Goal: Information Seeking & Learning: Learn about a topic

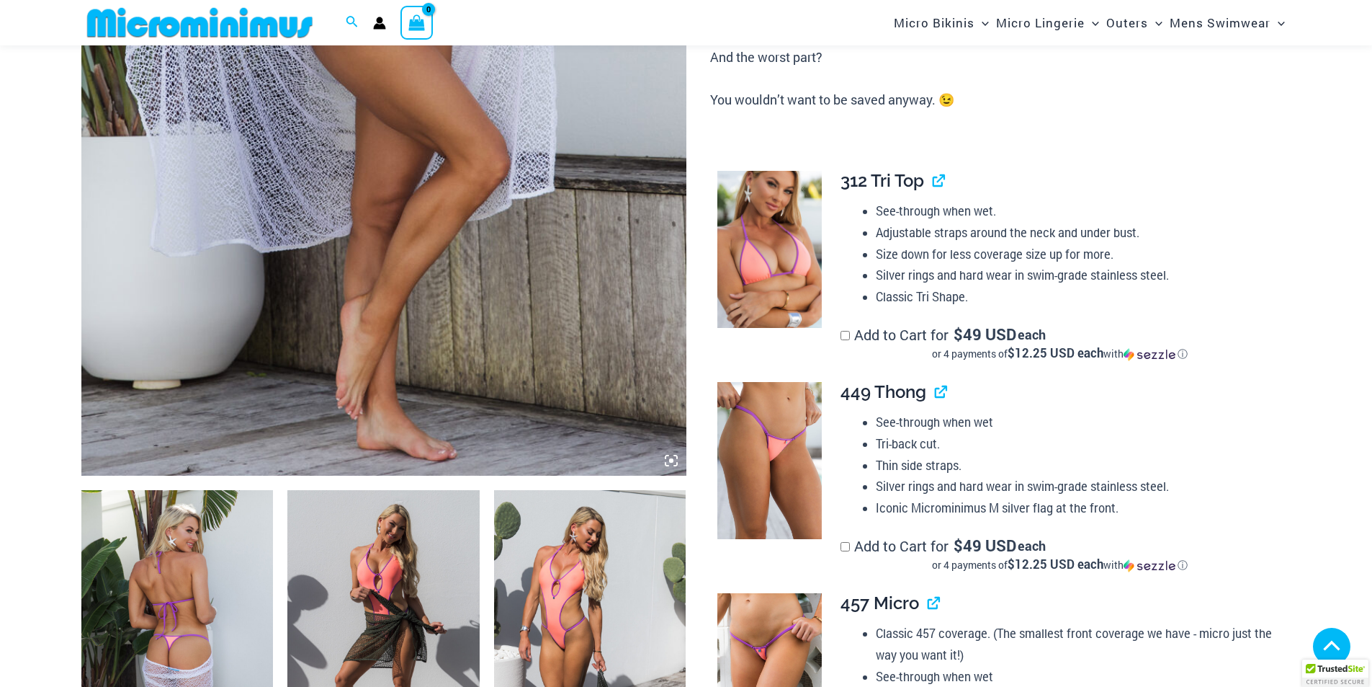
scroll to position [563, 0]
click at [674, 463] on icon at bounding box center [671, 460] width 13 height 13
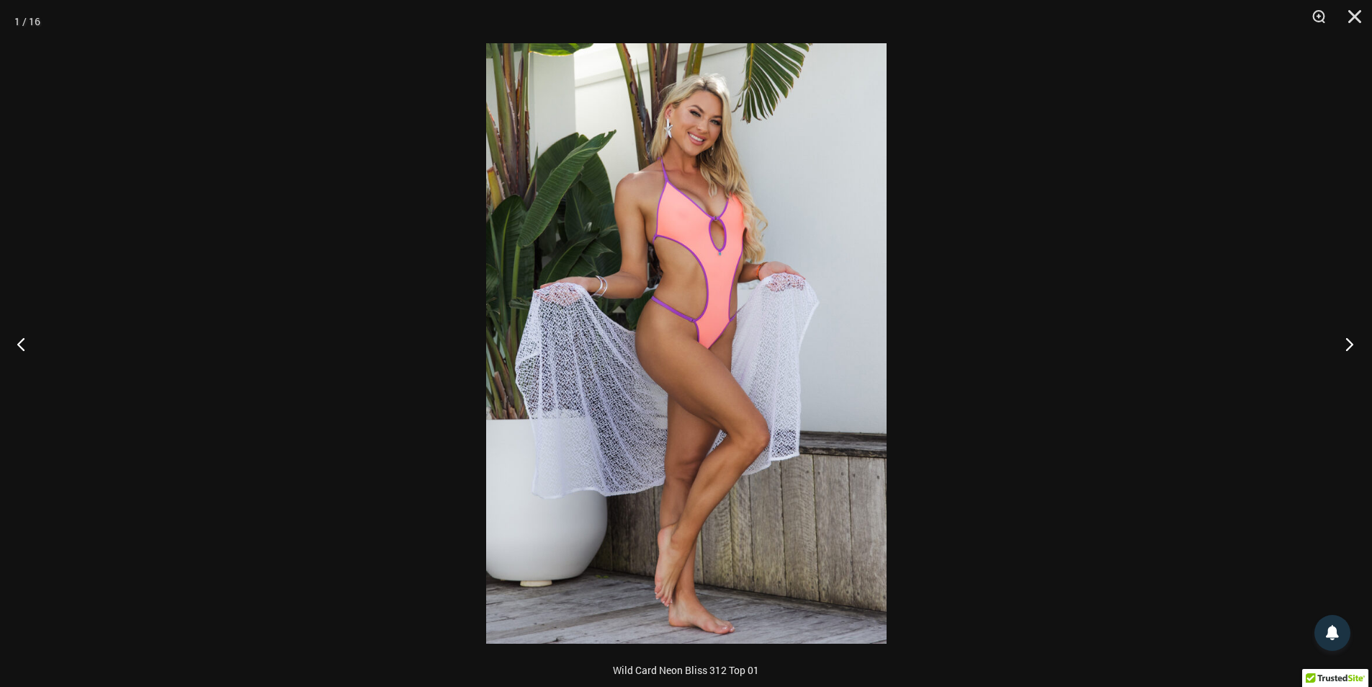
click at [1353, 343] on button "Next" at bounding box center [1345, 344] width 54 height 72
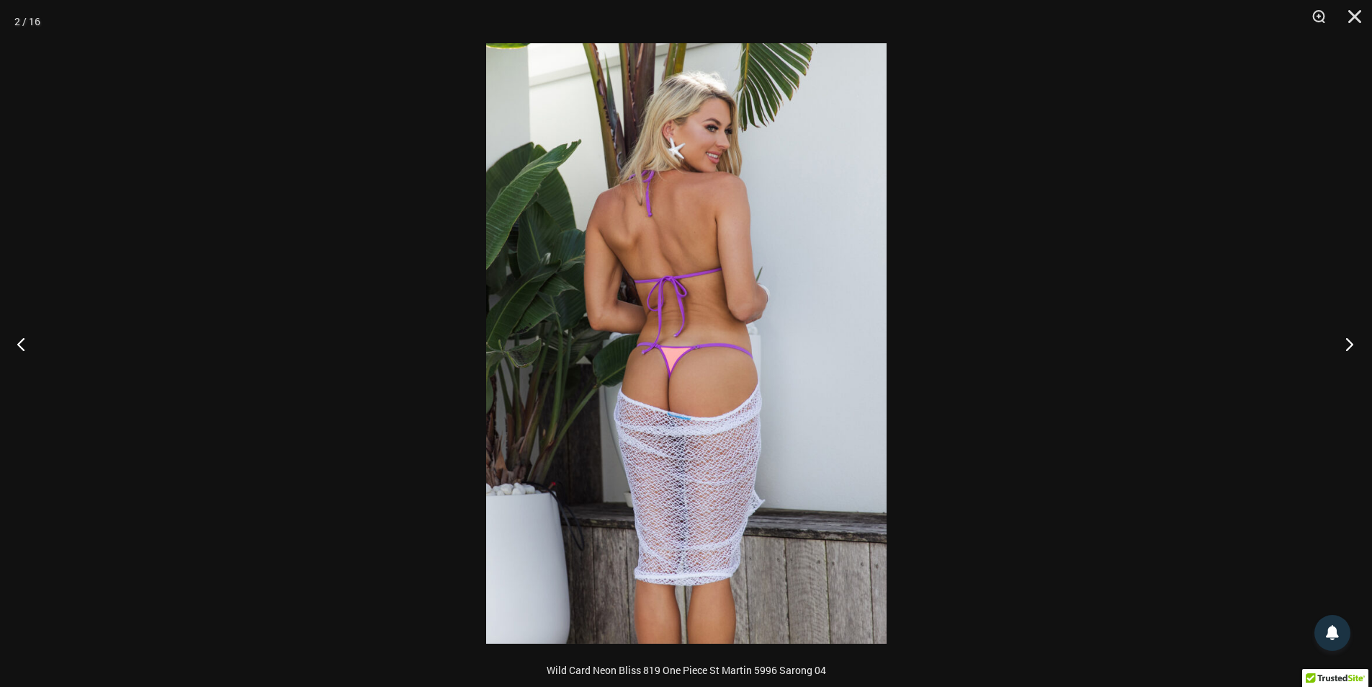
click at [1353, 343] on button "Next" at bounding box center [1345, 344] width 54 height 72
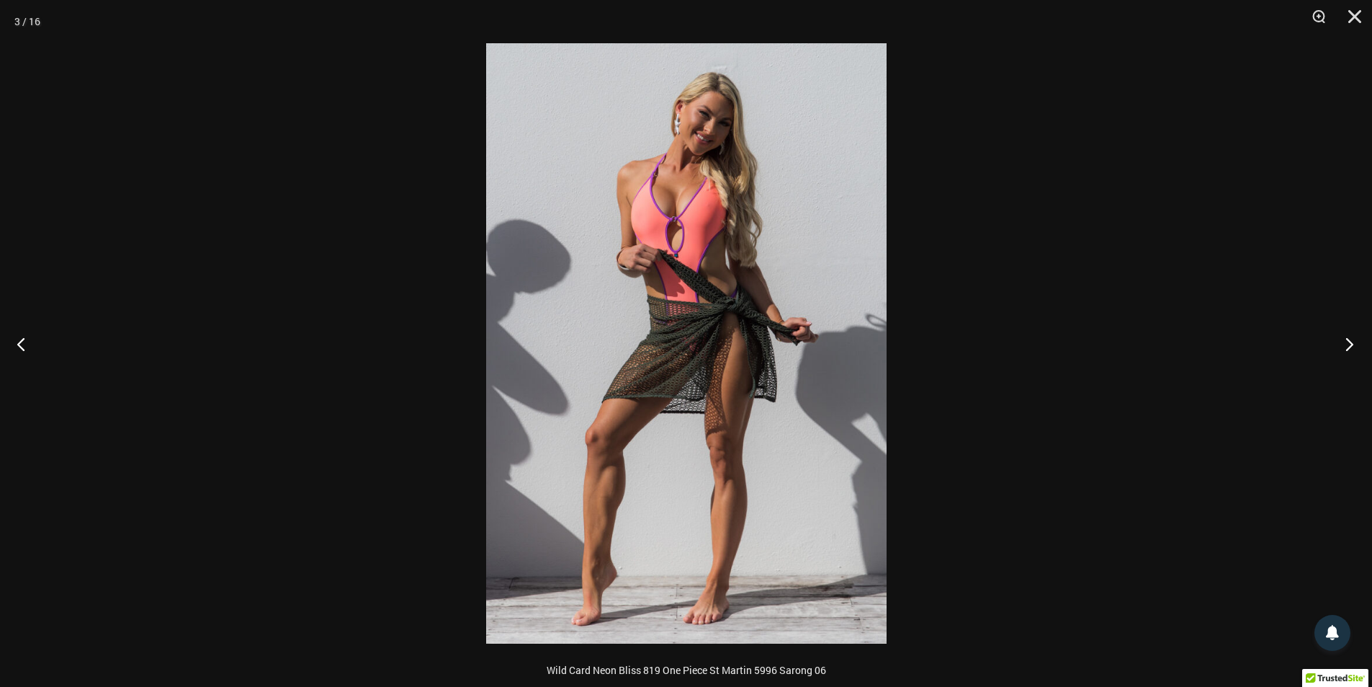
click at [1353, 343] on button "Next" at bounding box center [1345, 344] width 54 height 72
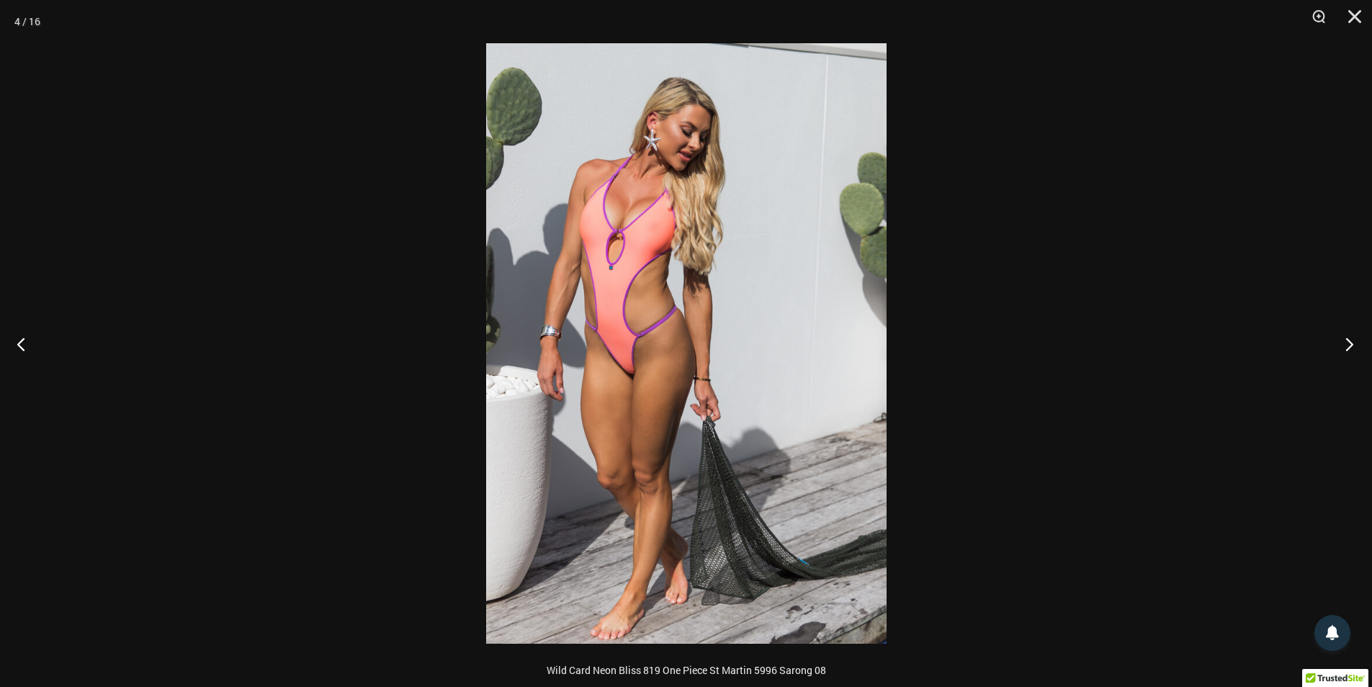
click at [1353, 343] on button "Next" at bounding box center [1345, 344] width 54 height 72
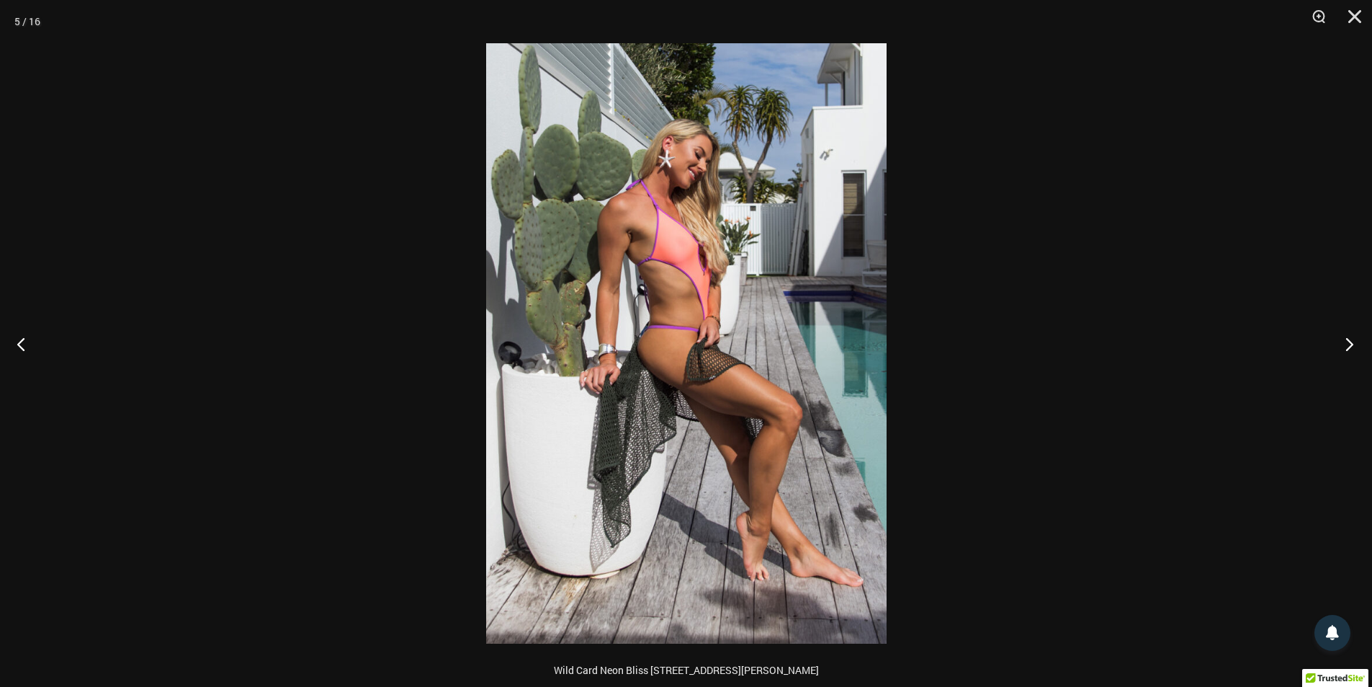
click at [1353, 343] on button "Next" at bounding box center [1345, 344] width 54 height 72
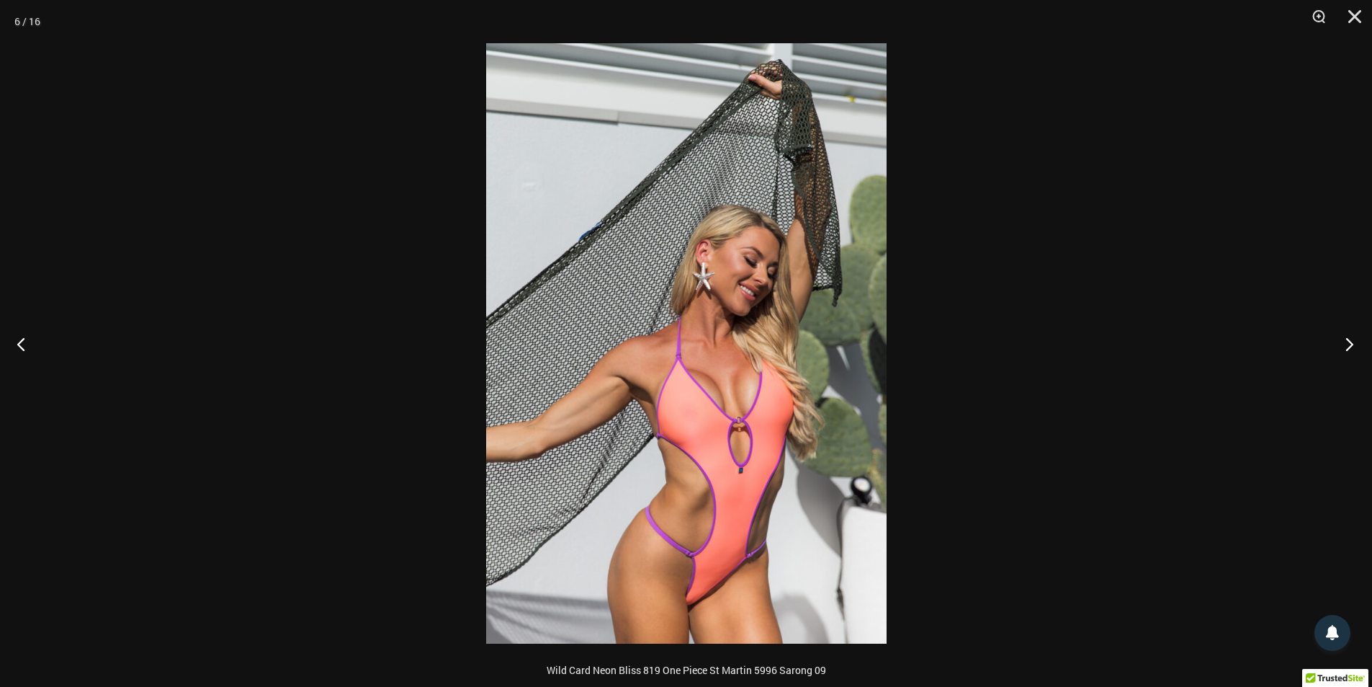
click at [1353, 343] on button "Next" at bounding box center [1345, 344] width 54 height 72
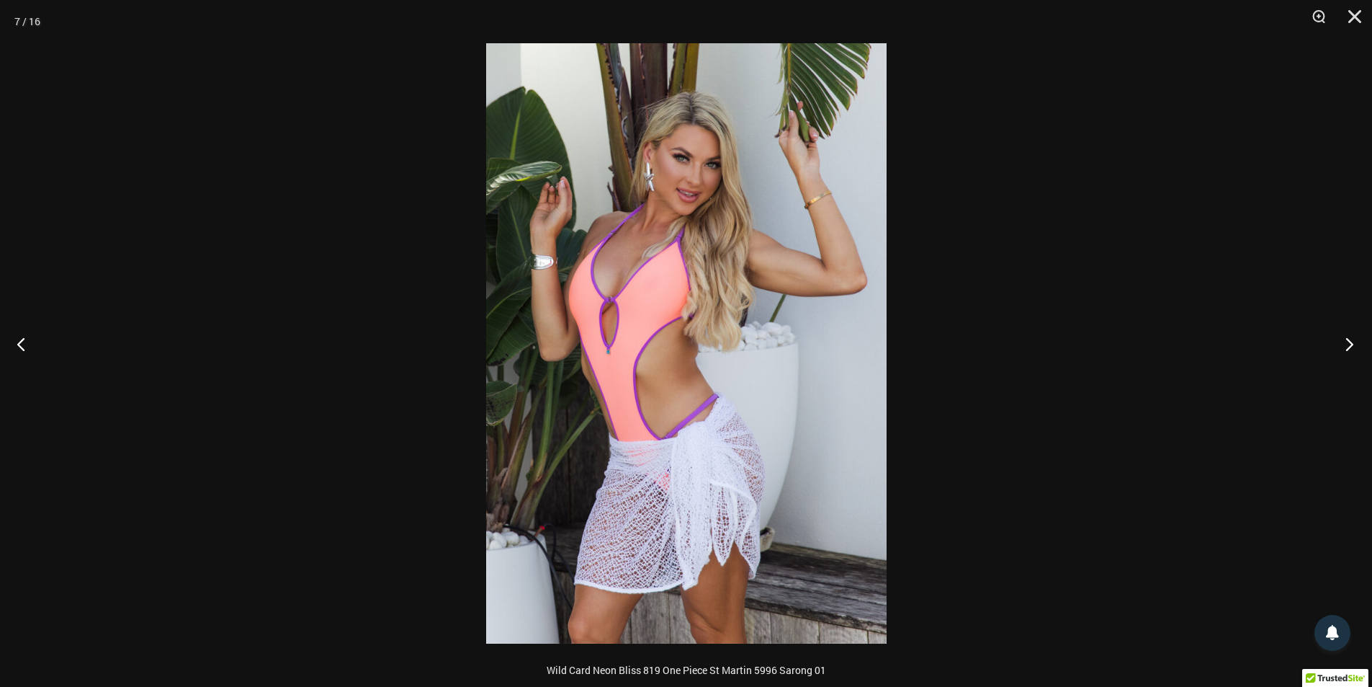
click at [1353, 343] on button "Next" at bounding box center [1345, 344] width 54 height 72
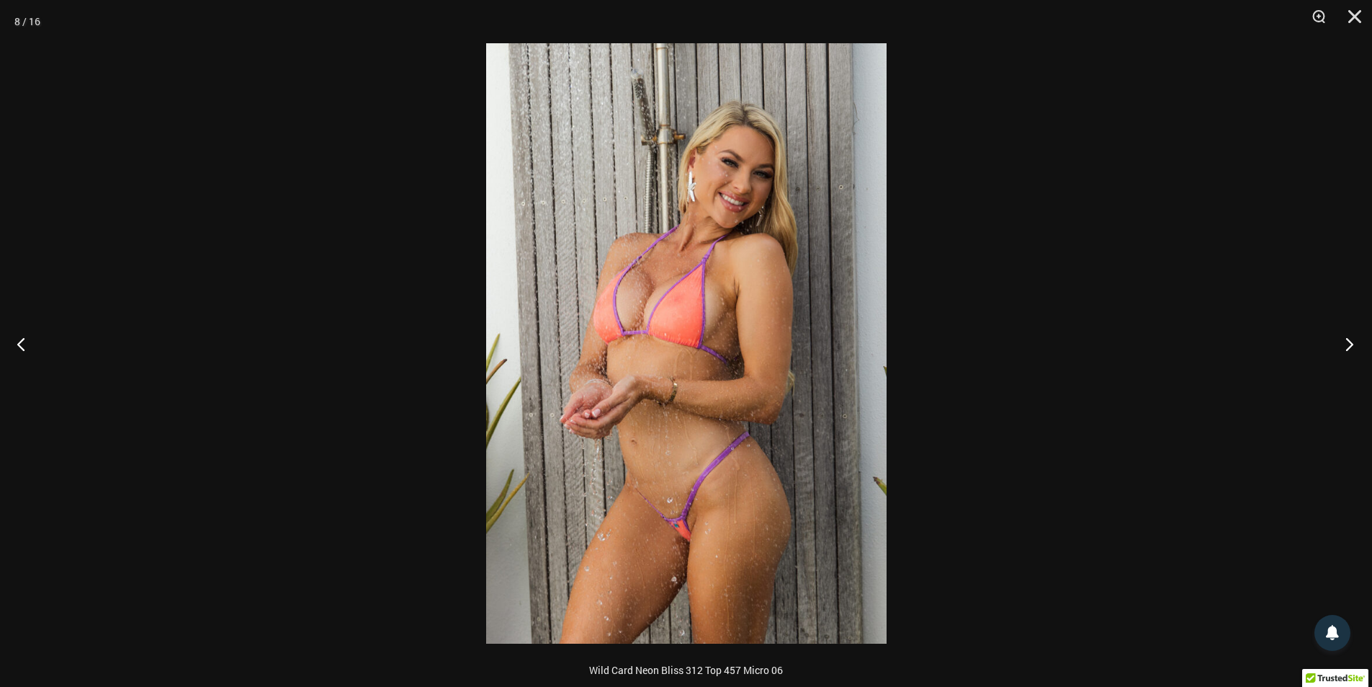
click at [1353, 343] on button "Next" at bounding box center [1345, 344] width 54 height 72
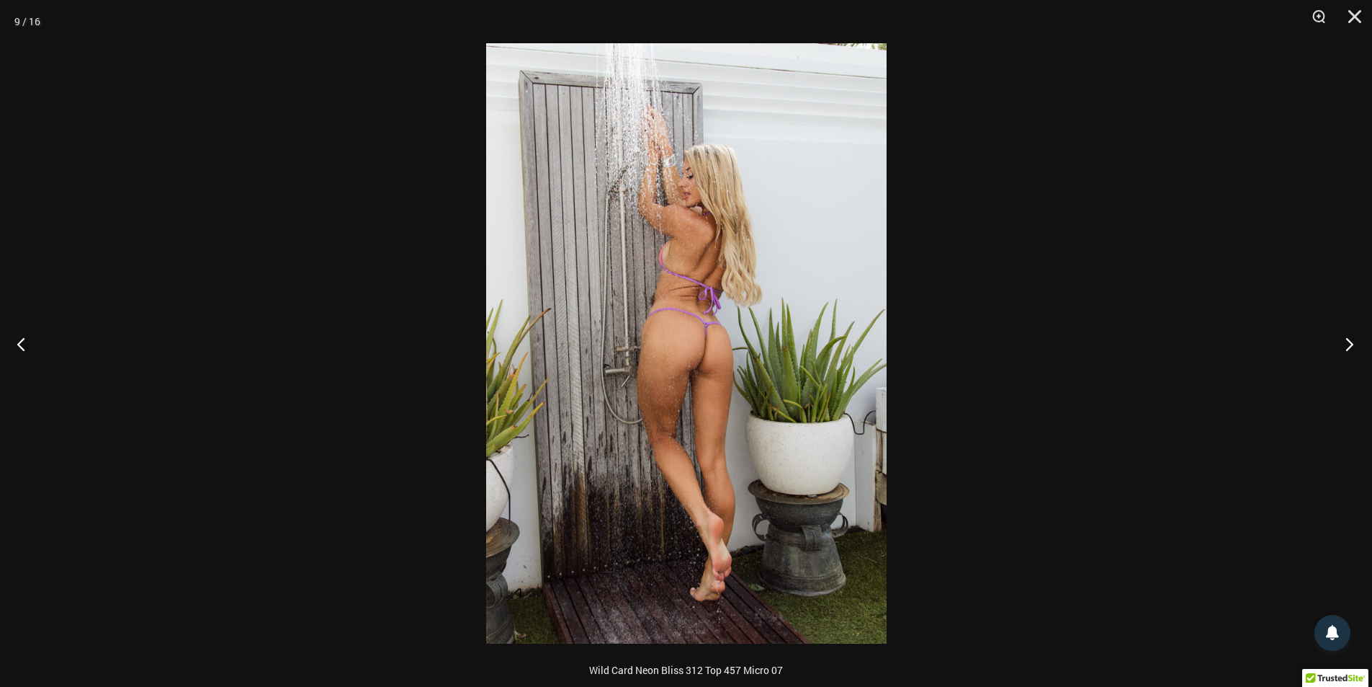
click at [1353, 343] on button "Next" at bounding box center [1345, 344] width 54 height 72
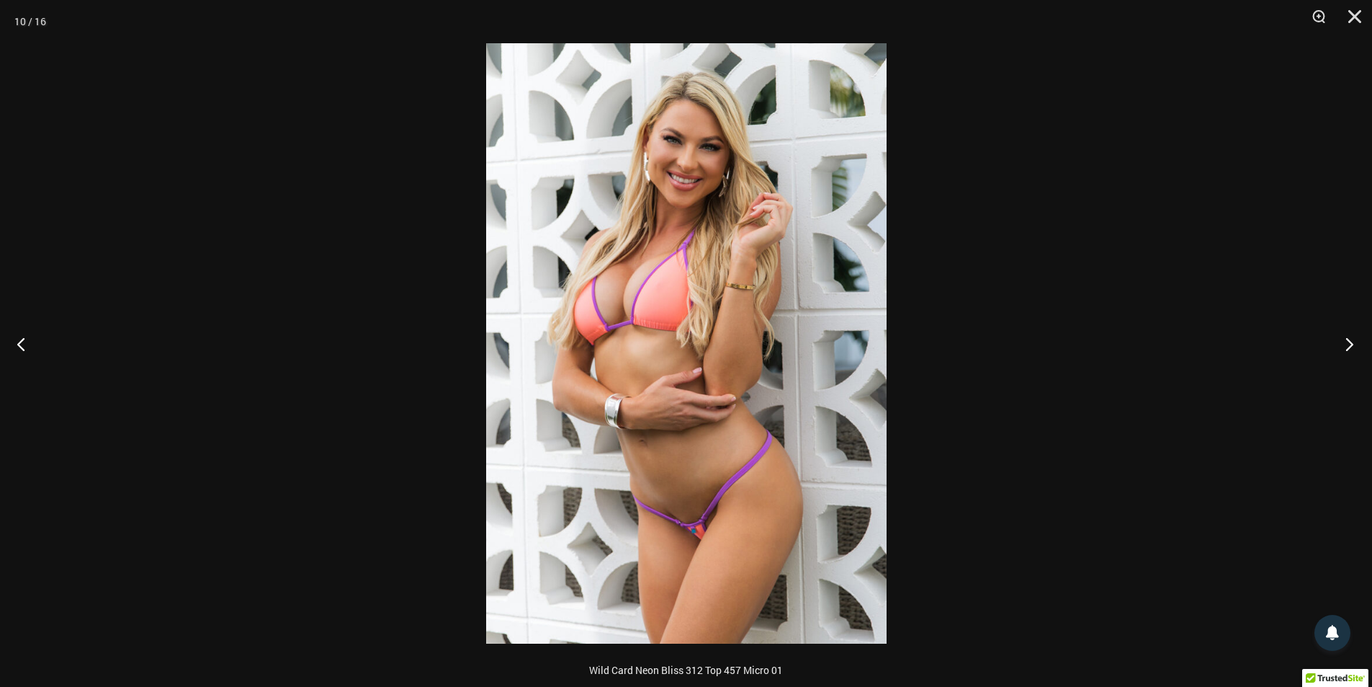
click at [1353, 343] on button "Next" at bounding box center [1345, 344] width 54 height 72
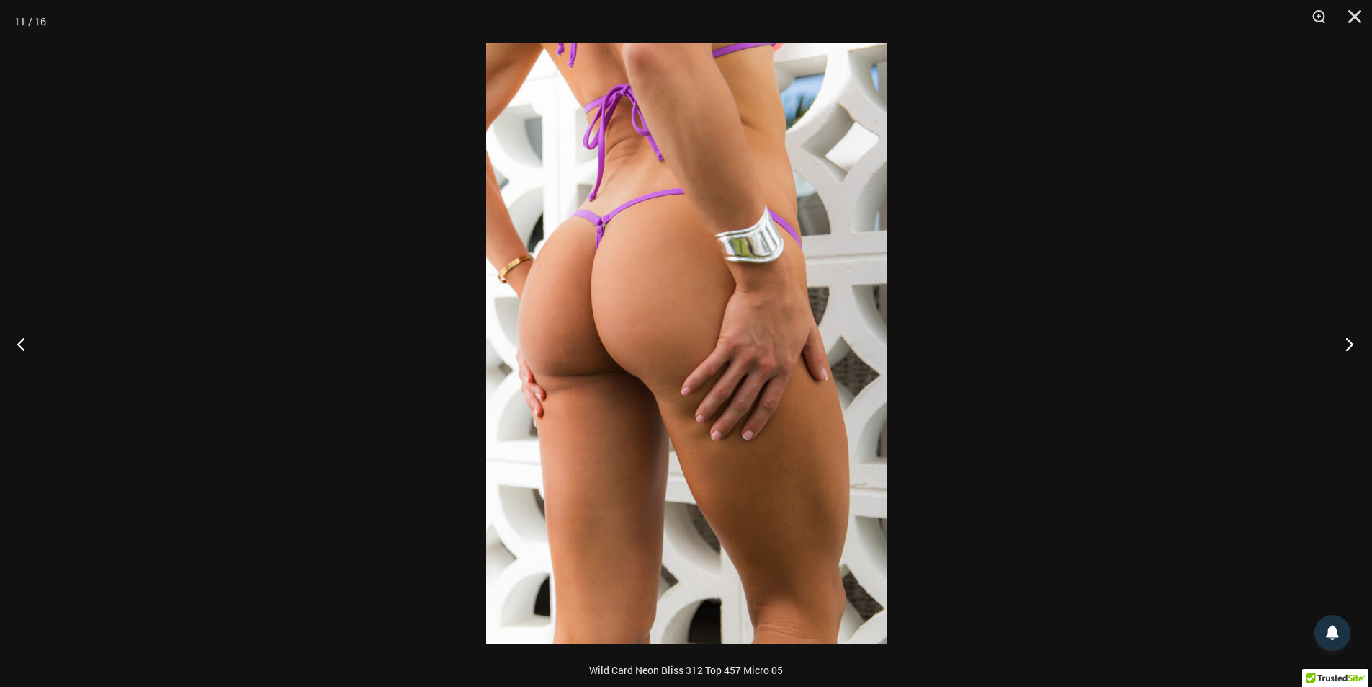
click at [1353, 343] on button "Next" at bounding box center [1345, 344] width 54 height 72
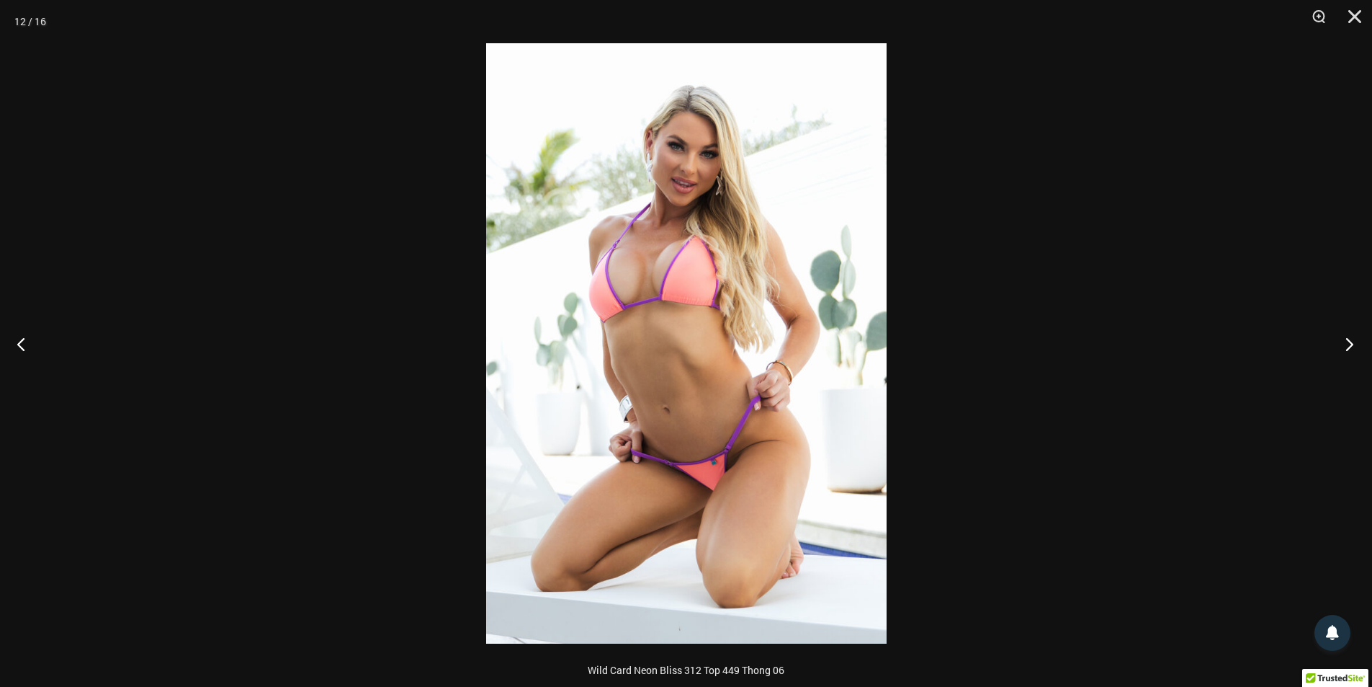
click at [1353, 343] on button "Next" at bounding box center [1345, 344] width 54 height 72
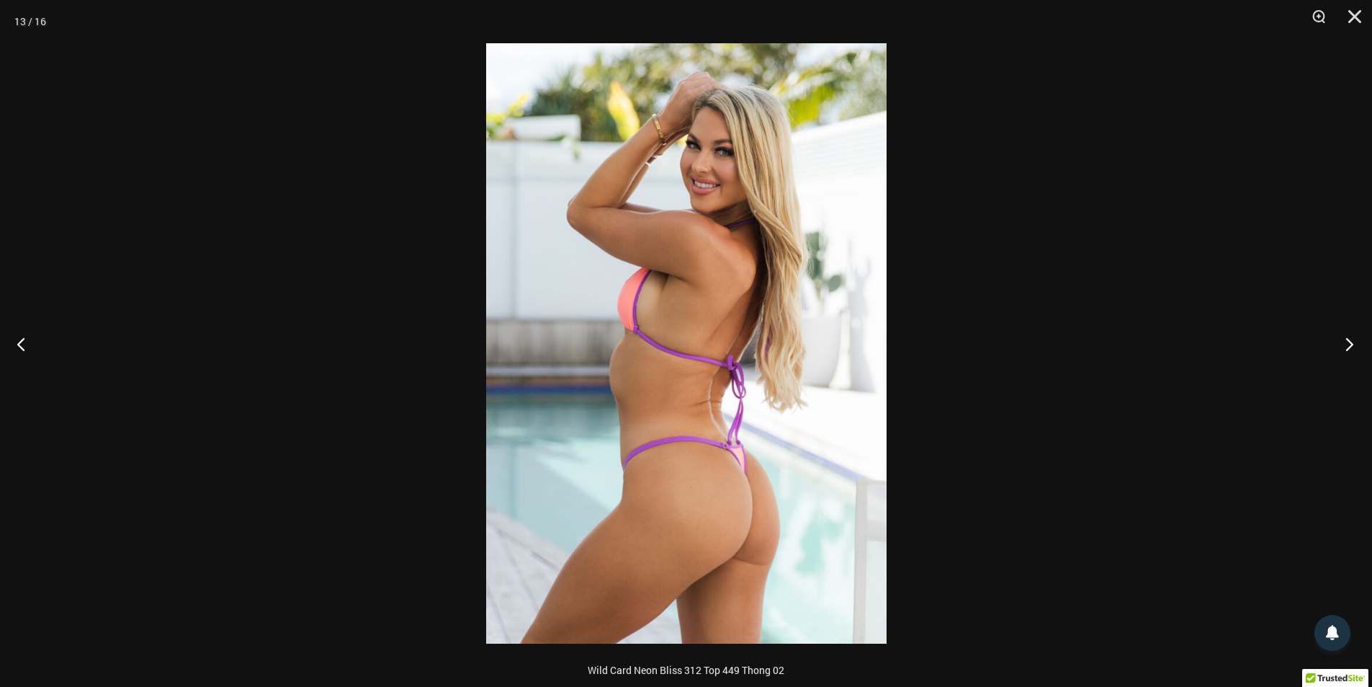
click at [1353, 343] on button "Next" at bounding box center [1345, 344] width 54 height 72
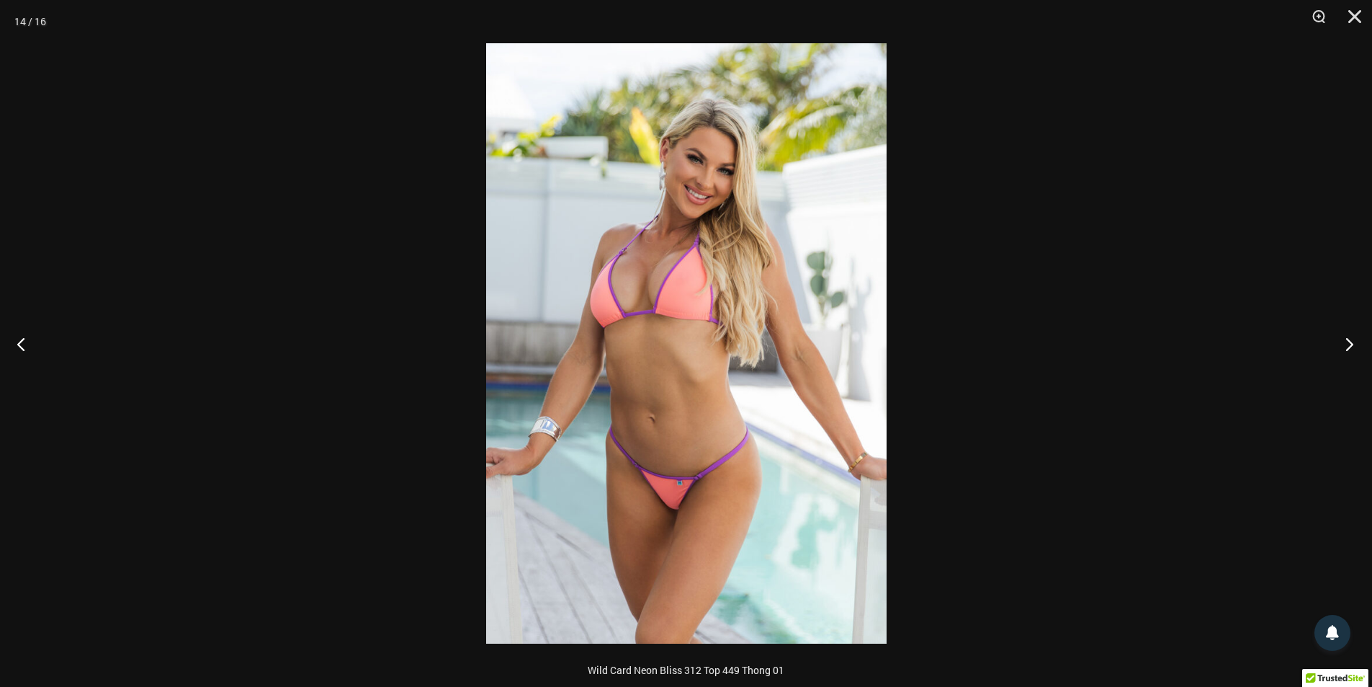
click at [1353, 343] on button "Next" at bounding box center [1345, 344] width 54 height 72
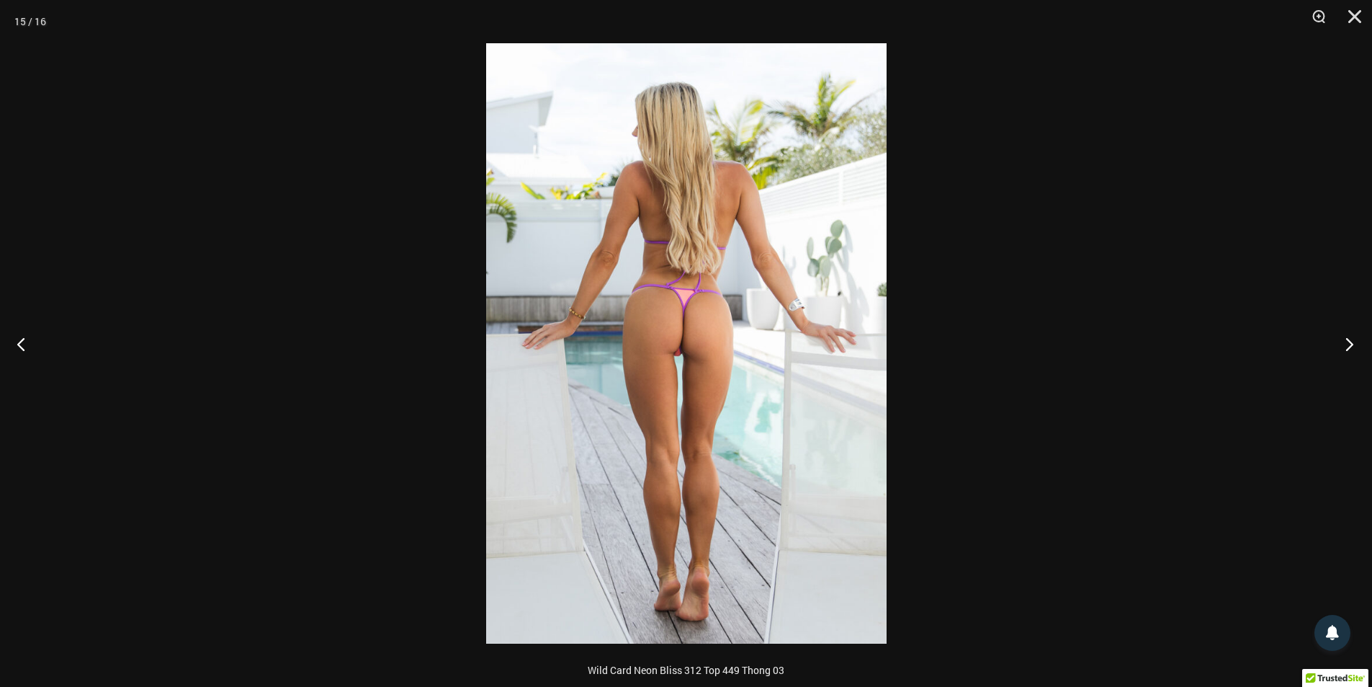
click at [1353, 343] on button "Next" at bounding box center [1345, 344] width 54 height 72
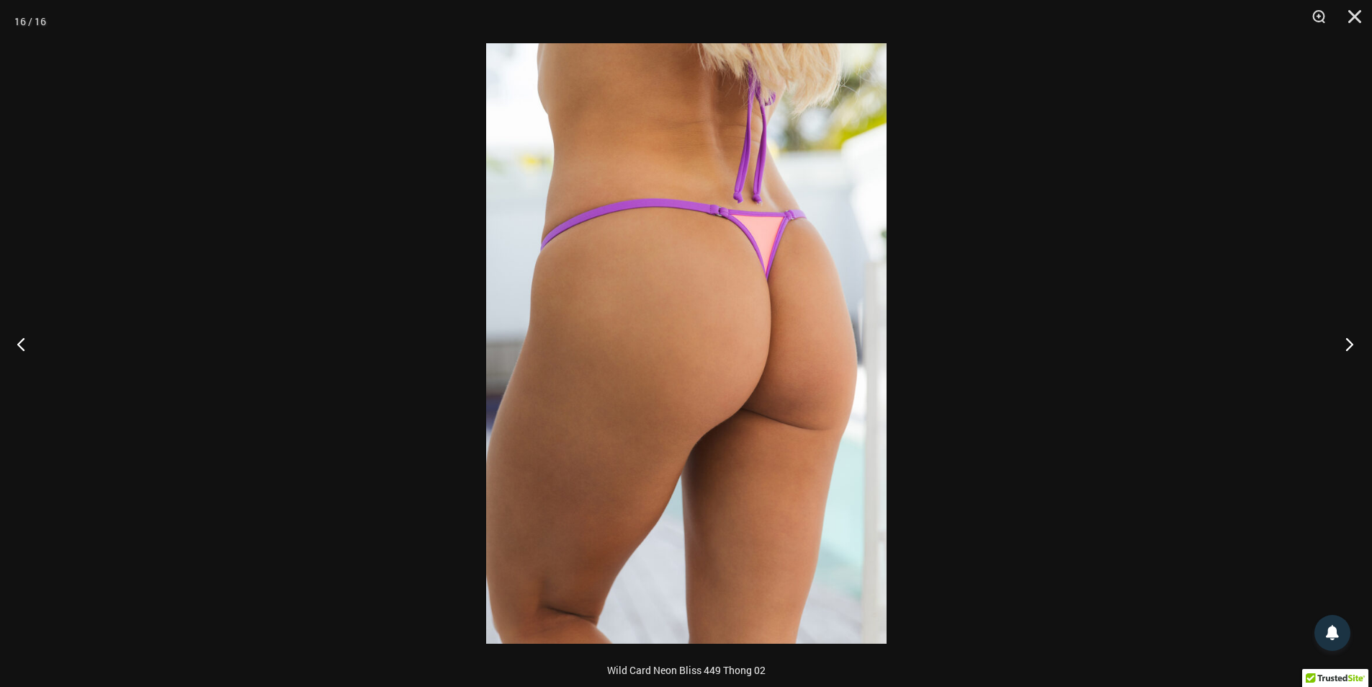
click at [1353, 343] on button "Next" at bounding box center [1345, 344] width 54 height 72
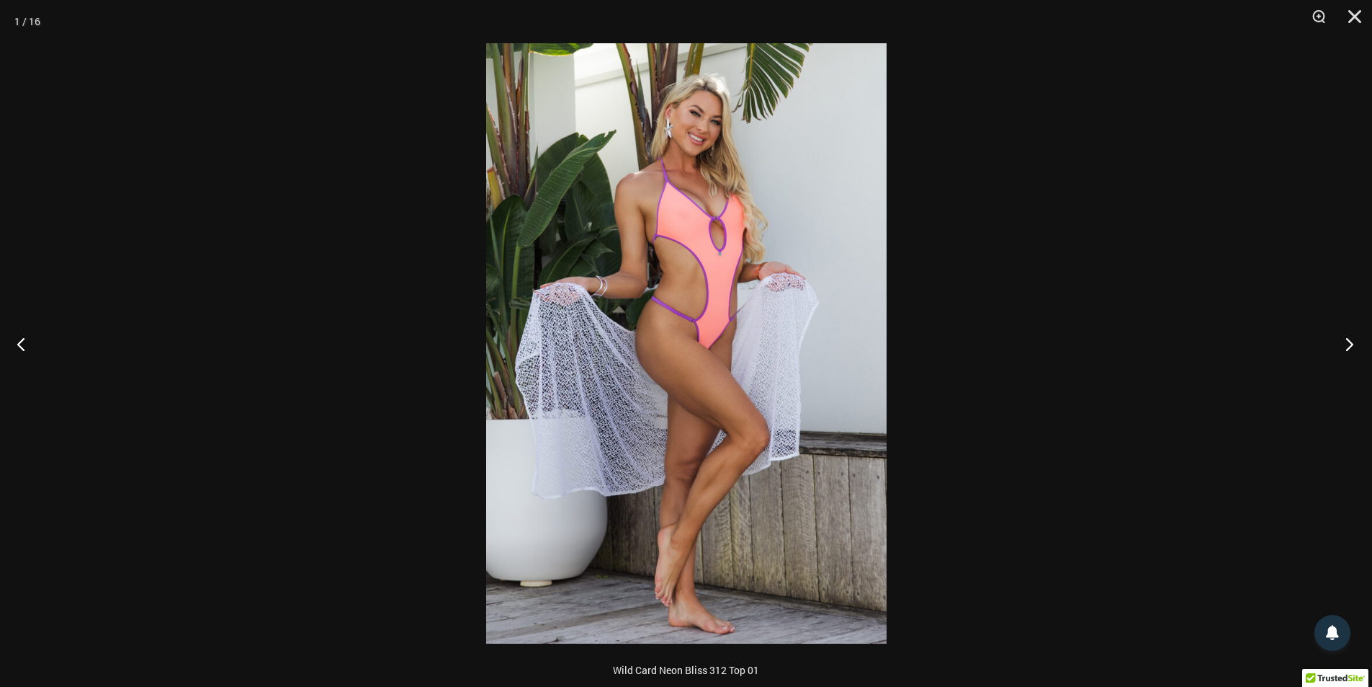
click at [1353, 343] on button "Next" at bounding box center [1345, 344] width 54 height 72
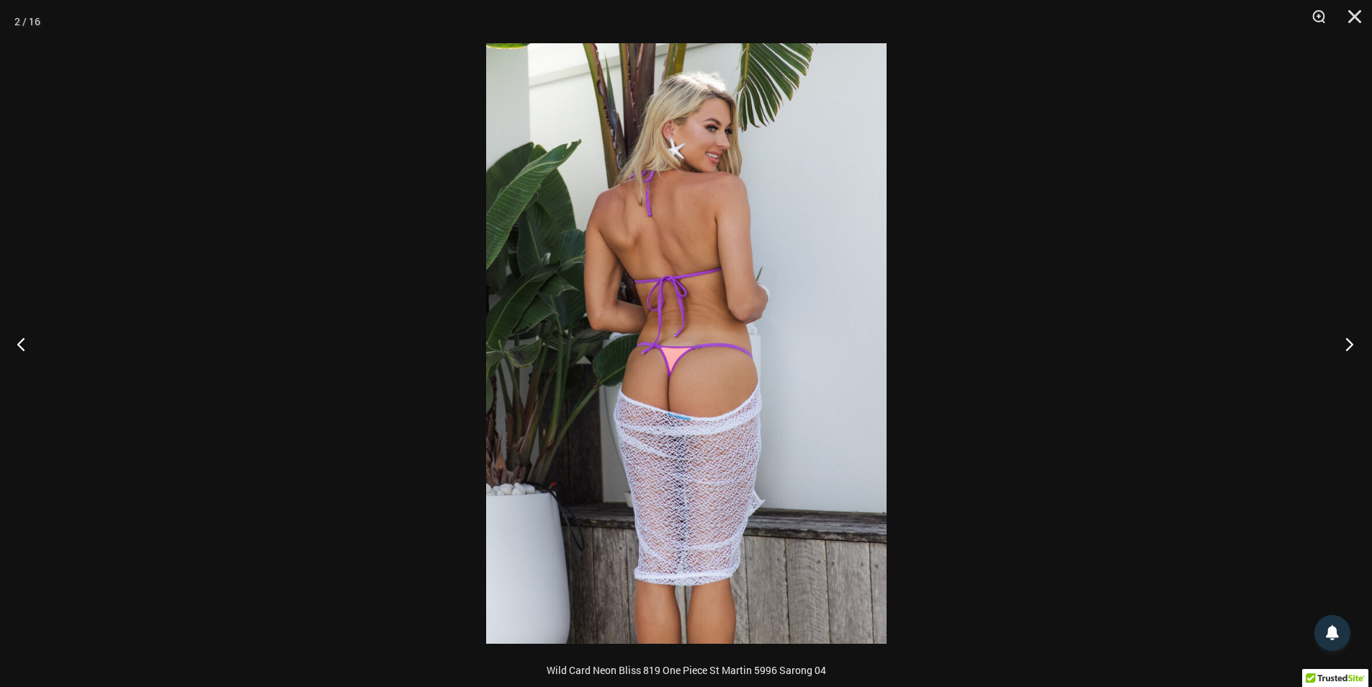
click at [1353, 343] on button "Next" at bounding box center [1345, 344] width 54 height 72
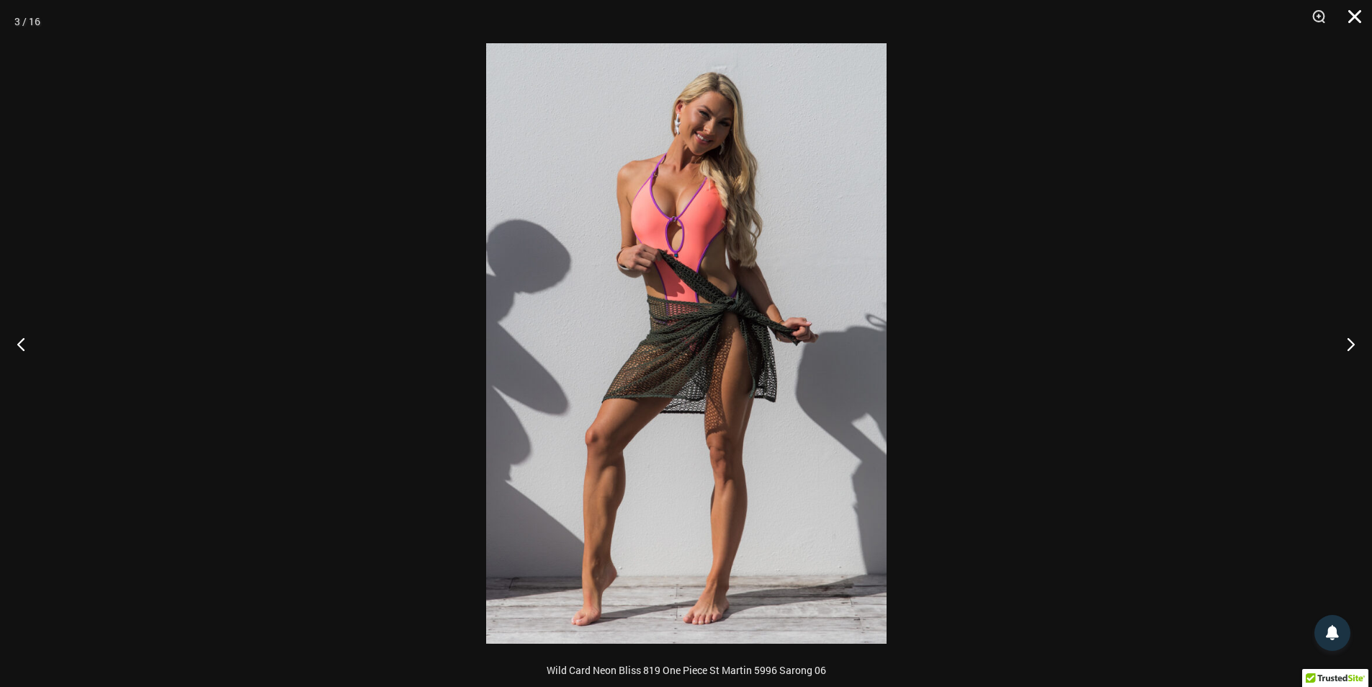
click at [1350, 18] on button "Close" at bounding box center [1350, 21] width 36 height 43
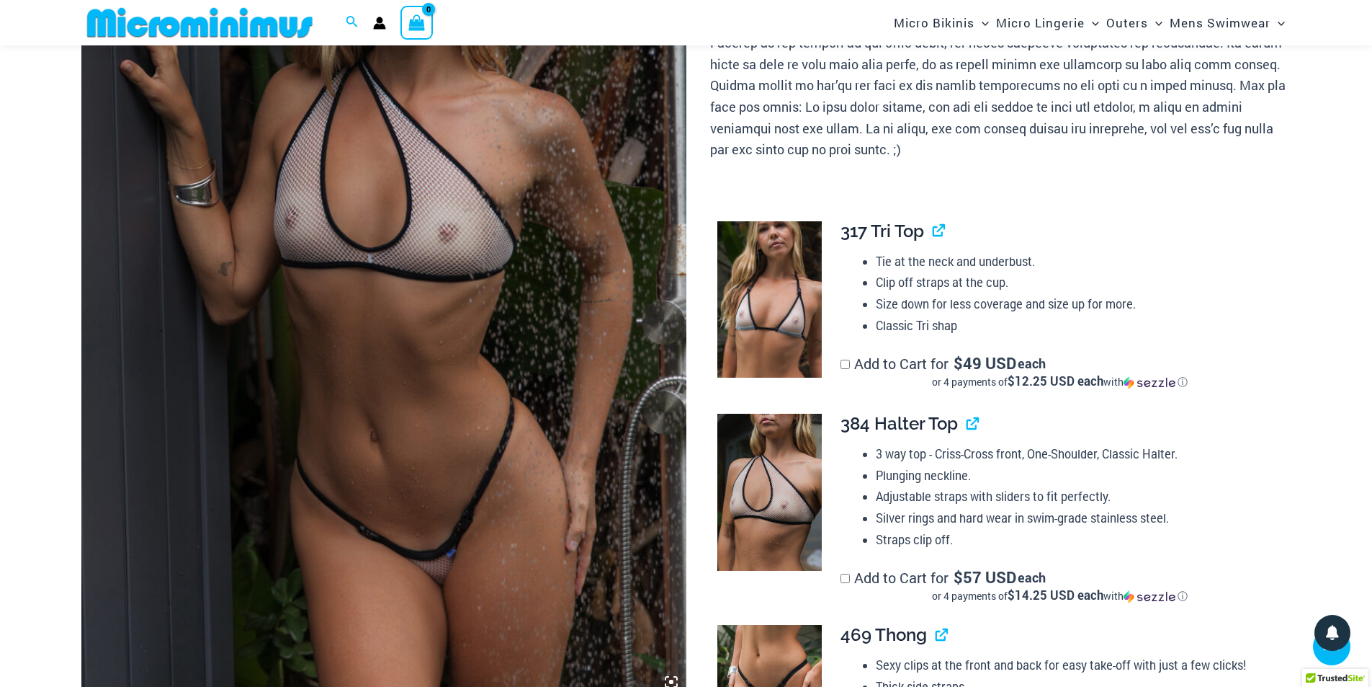
scroll to position [419, 0]
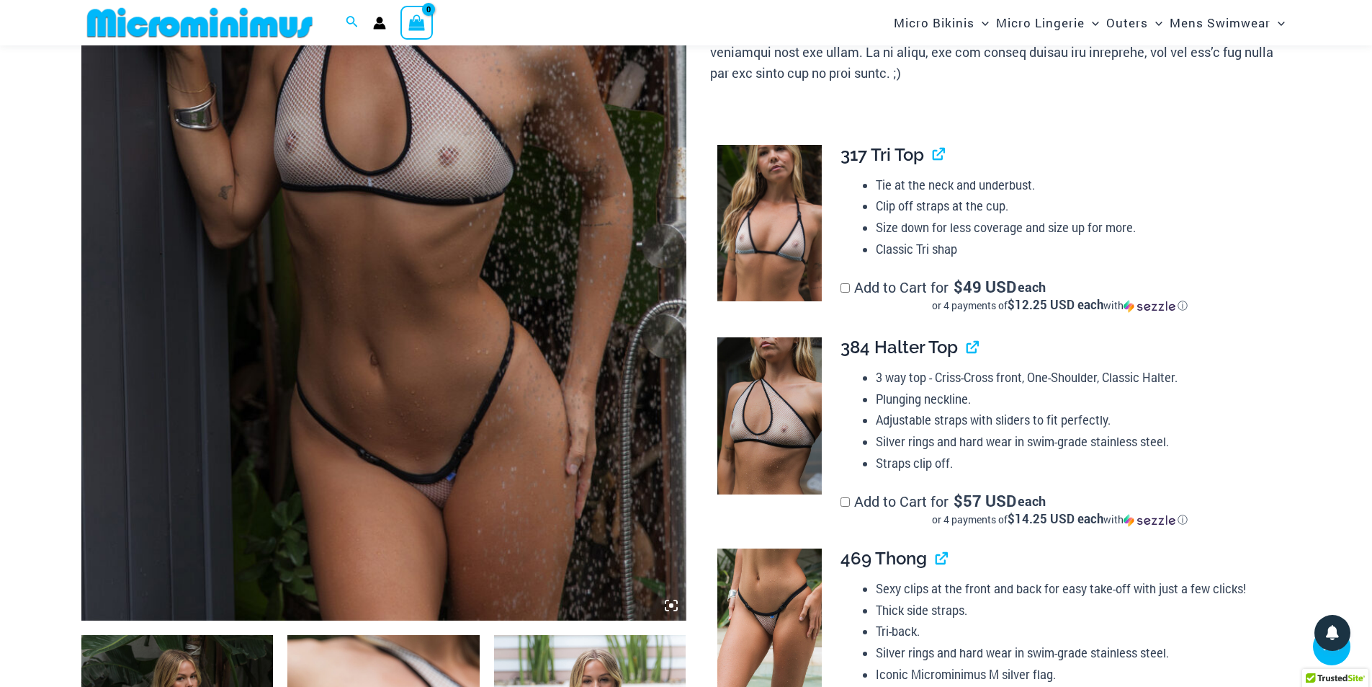
click at [666, 607] on icon at bounding box center [671, 605] width 13 height 13
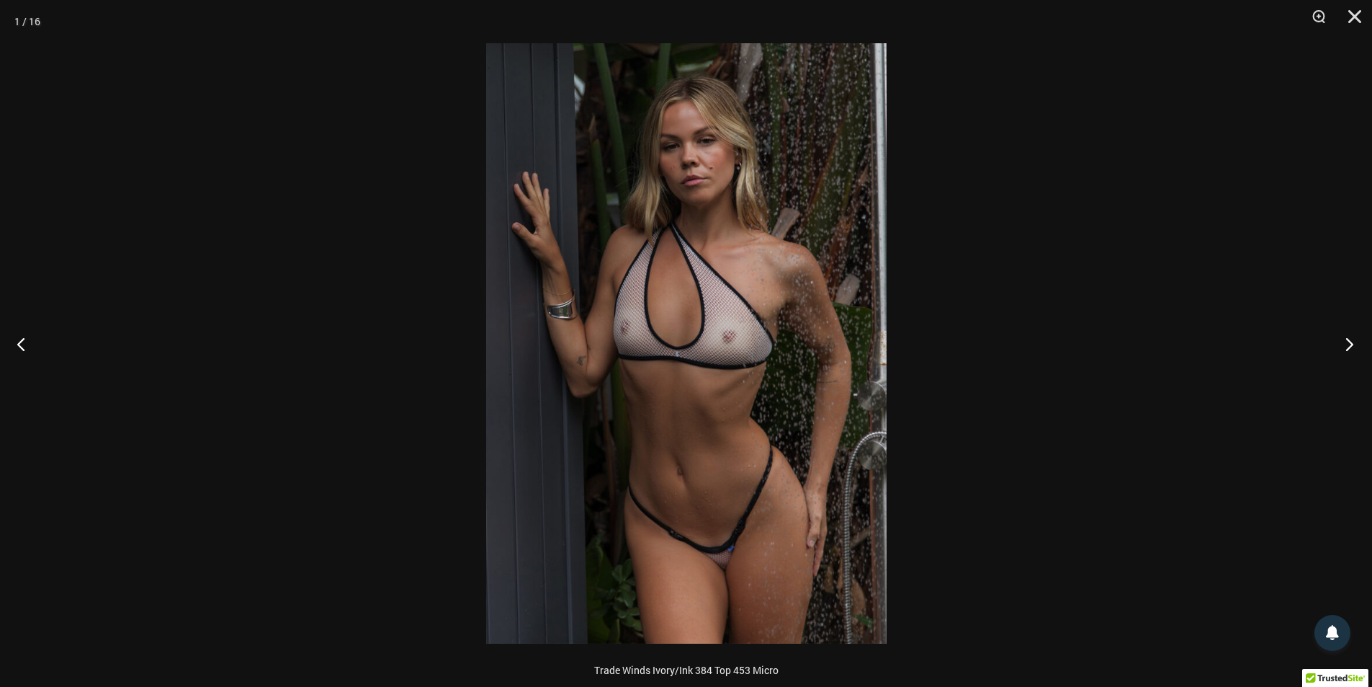
click at [1356, 345] on button "Next" at bounding box center [1345, 344] width 54 height 72
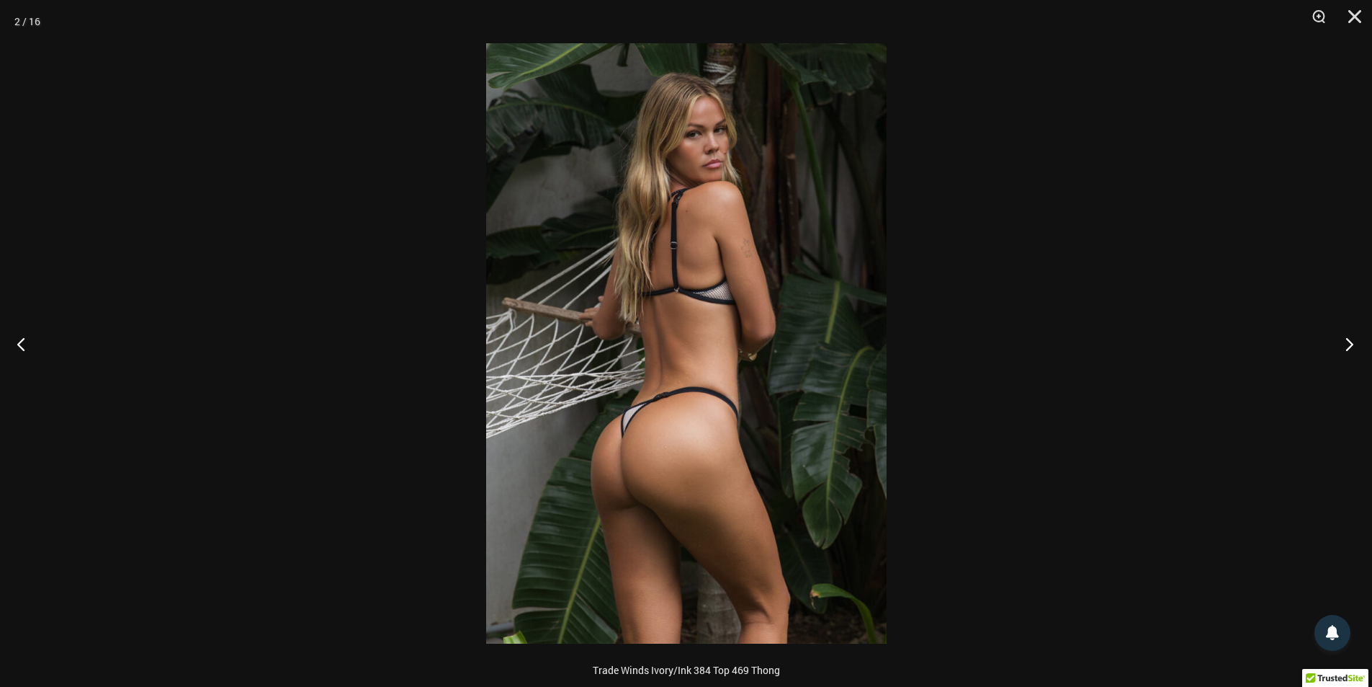
click at [1356, 345] on button "Next" at bounding box center [1345, 344] width 54 height 72
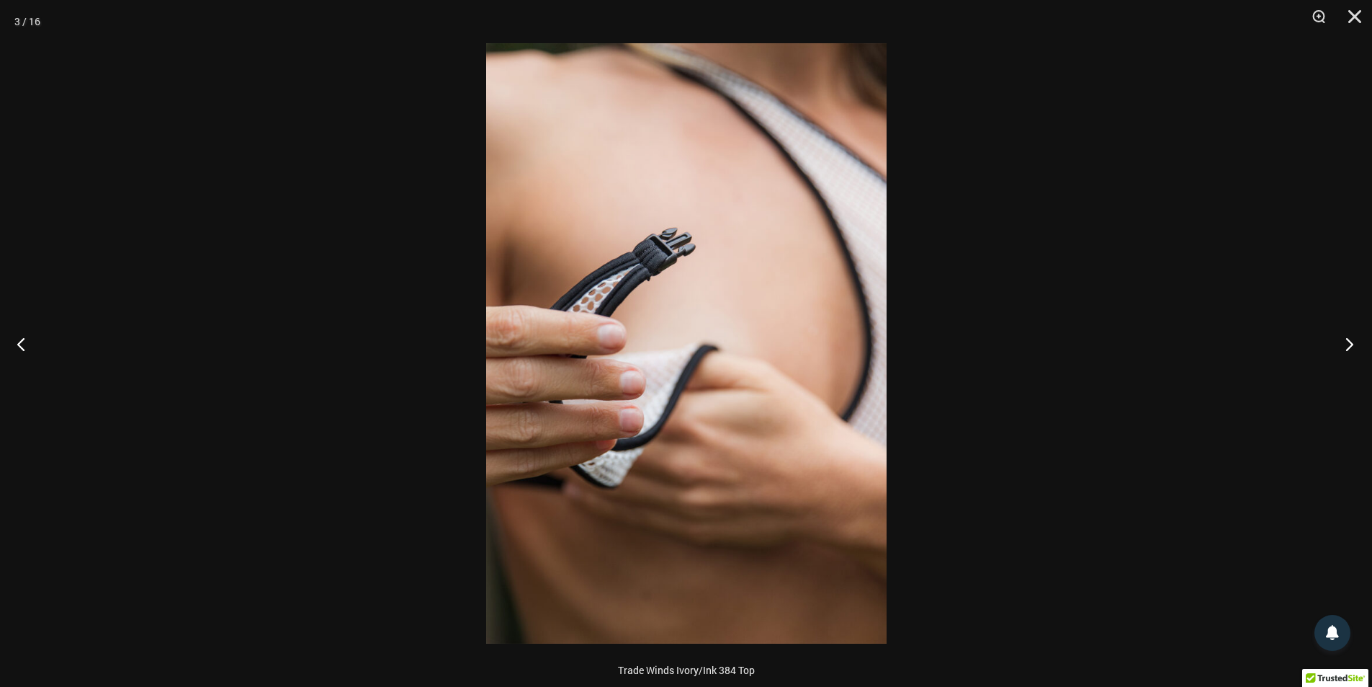
click at [1356, 345] on button "Next" at bounding box center [1345, 344] width 54 height 72
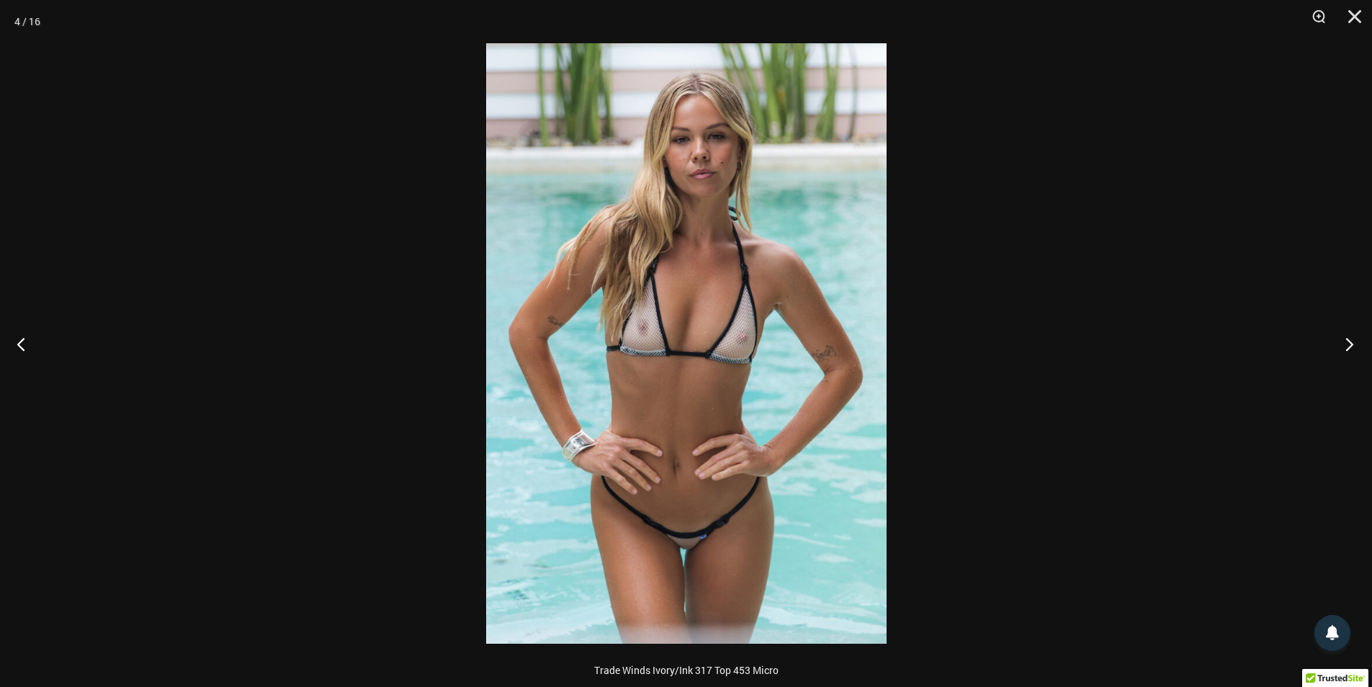
click at [1356, 345] on button "Next" at bounding box center [1345, 344] width 54 height 72
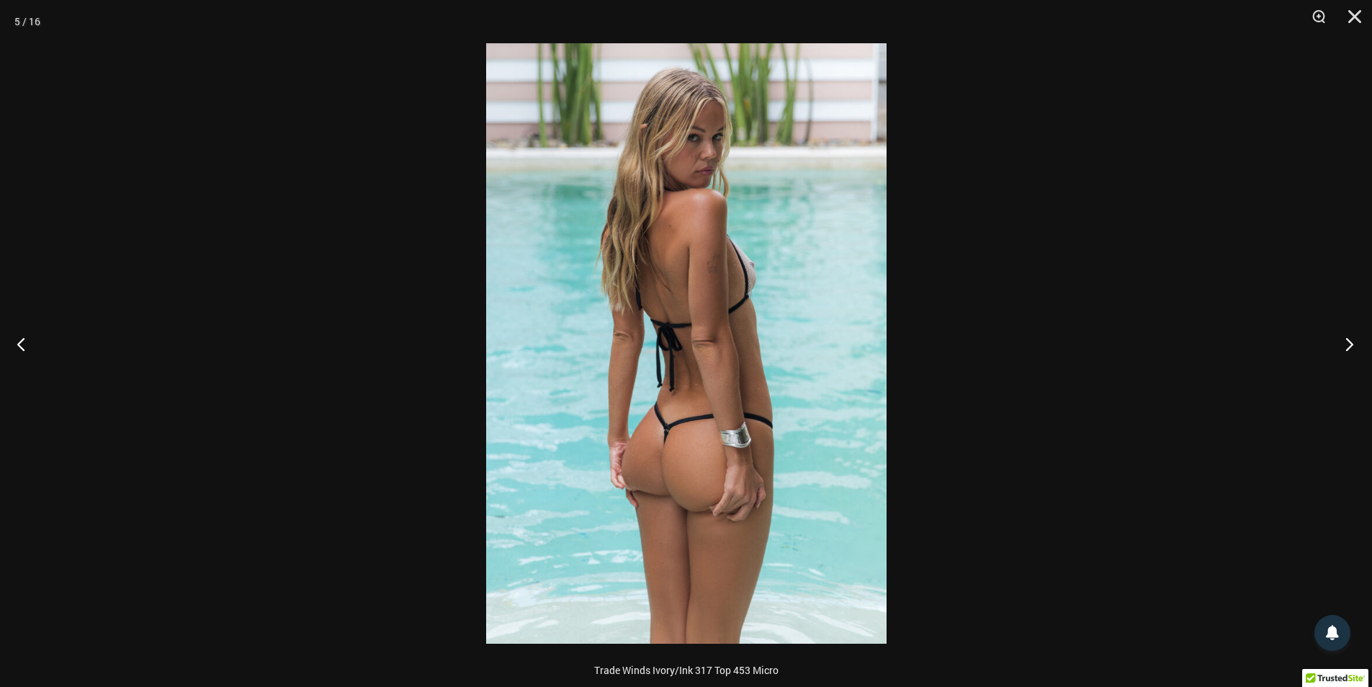
click at [1356, 345] on button "Next" at bounding box center [1345, 344] width 54 height 72
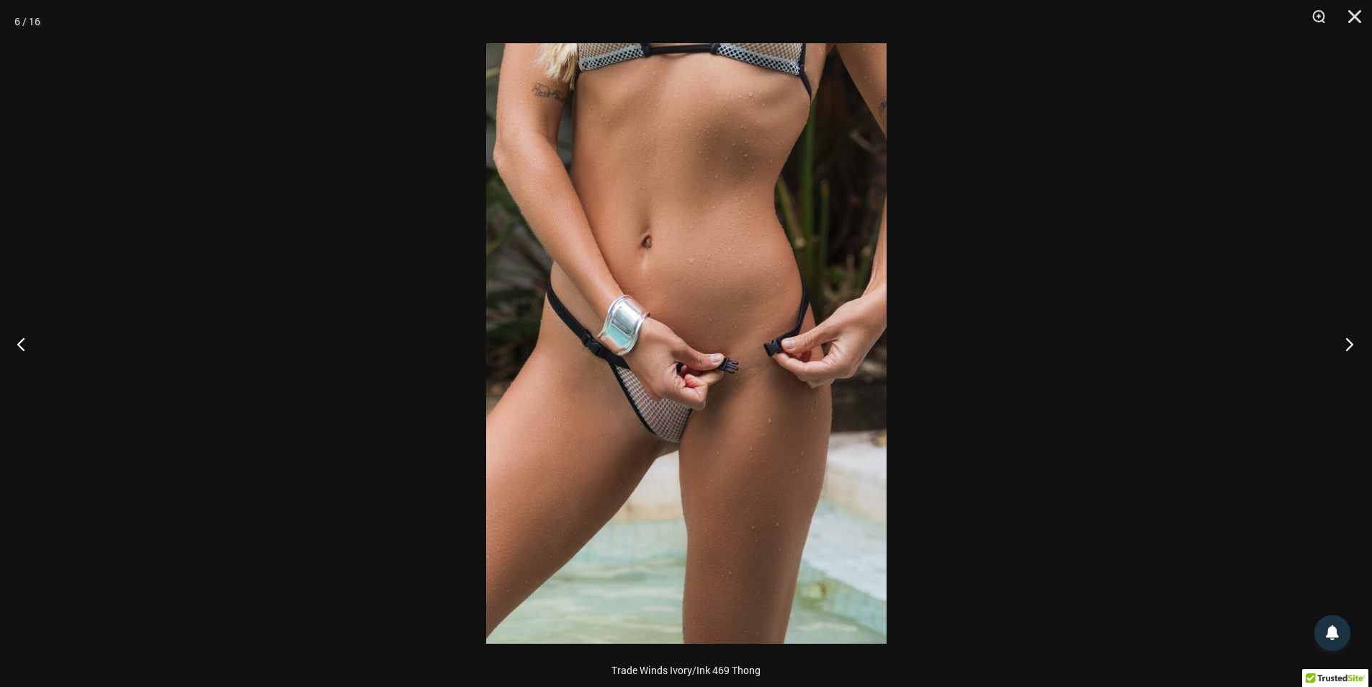
click at [1356, 345] on button "Next" at bounding box center [1345, 344] width 54 height 72
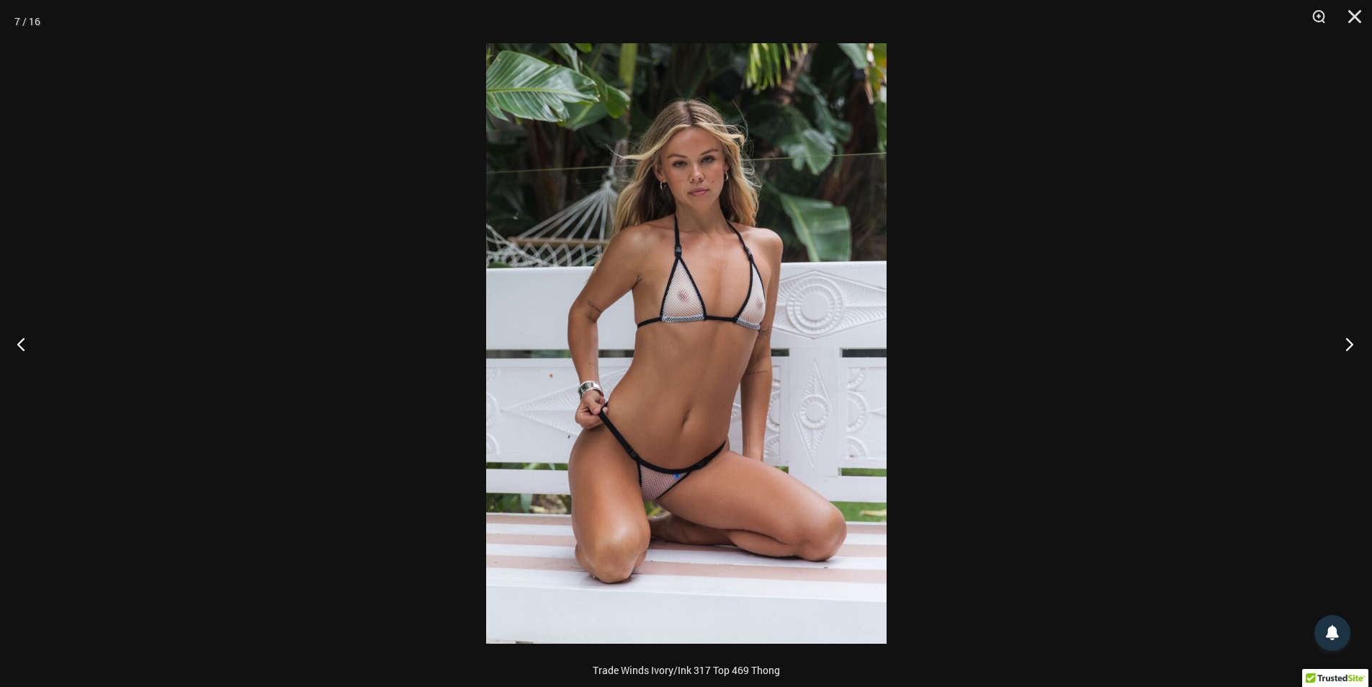
click at [1356, 345] on button "Next" at bounding box center [1345, 344] width 54 height 72
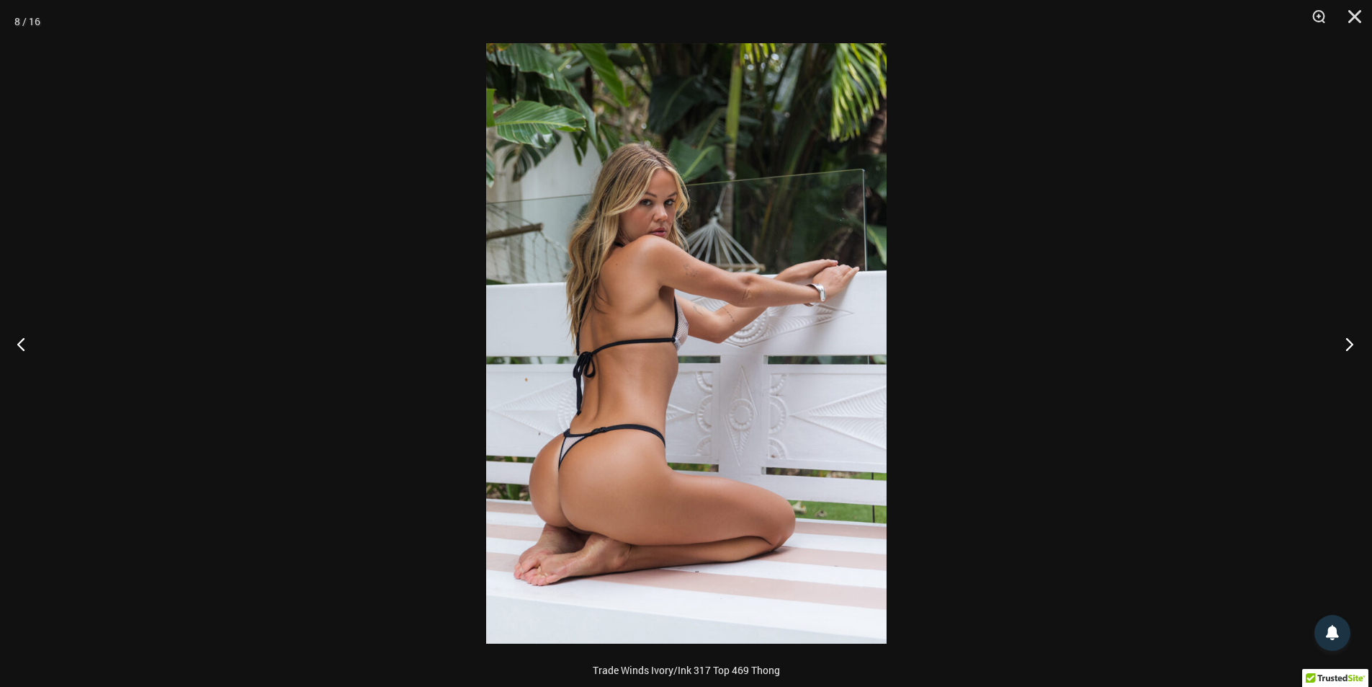
click at [1356, 345] on button "Next" at bounding box center [1345, 344] width 54 height 72
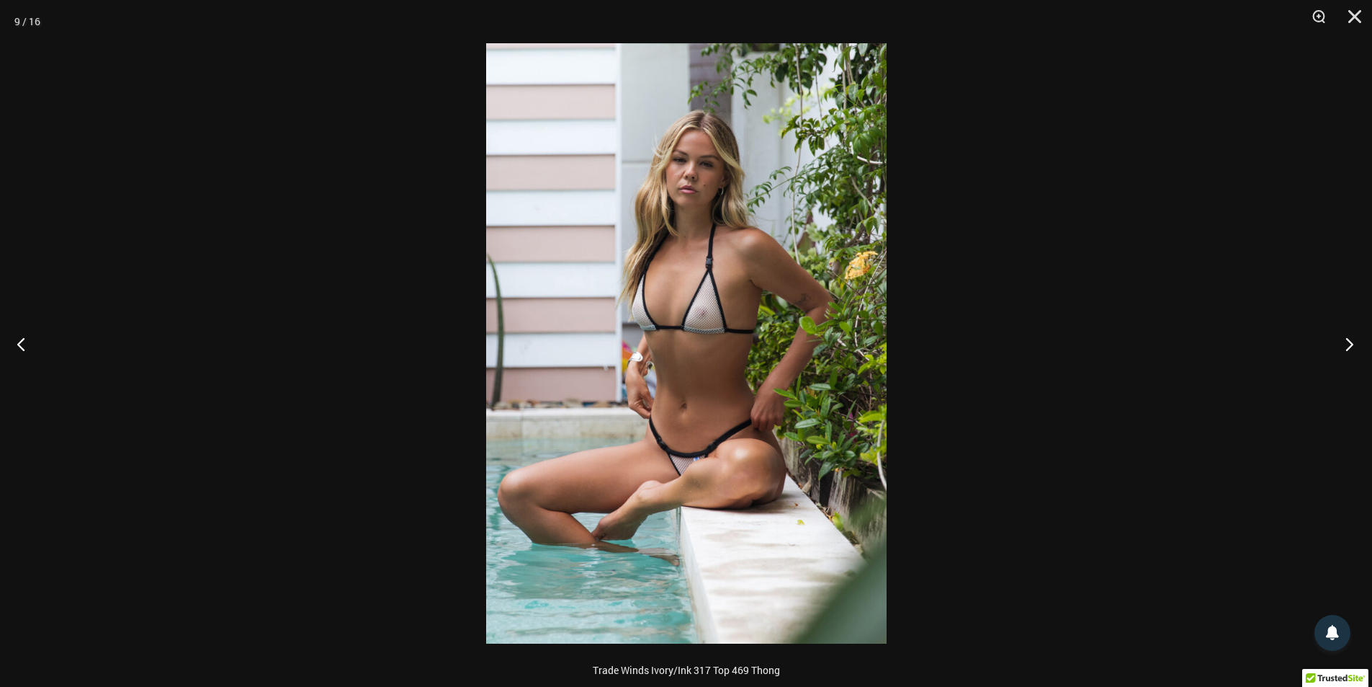
click at [1356, 345] on button "Next" at bounding box center [1345, 344] width 54 height 72
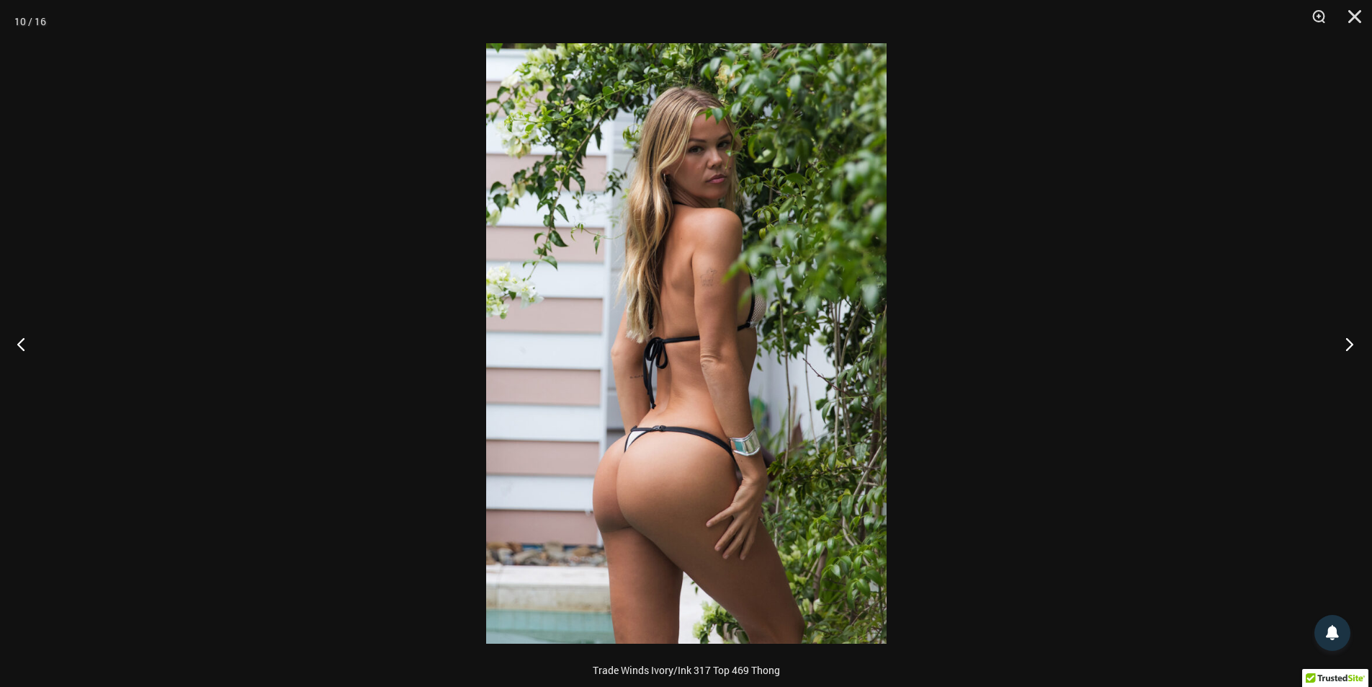
click at [1356, 345] on button "Next" at bounding box center [1345, 344] width 54 height 72
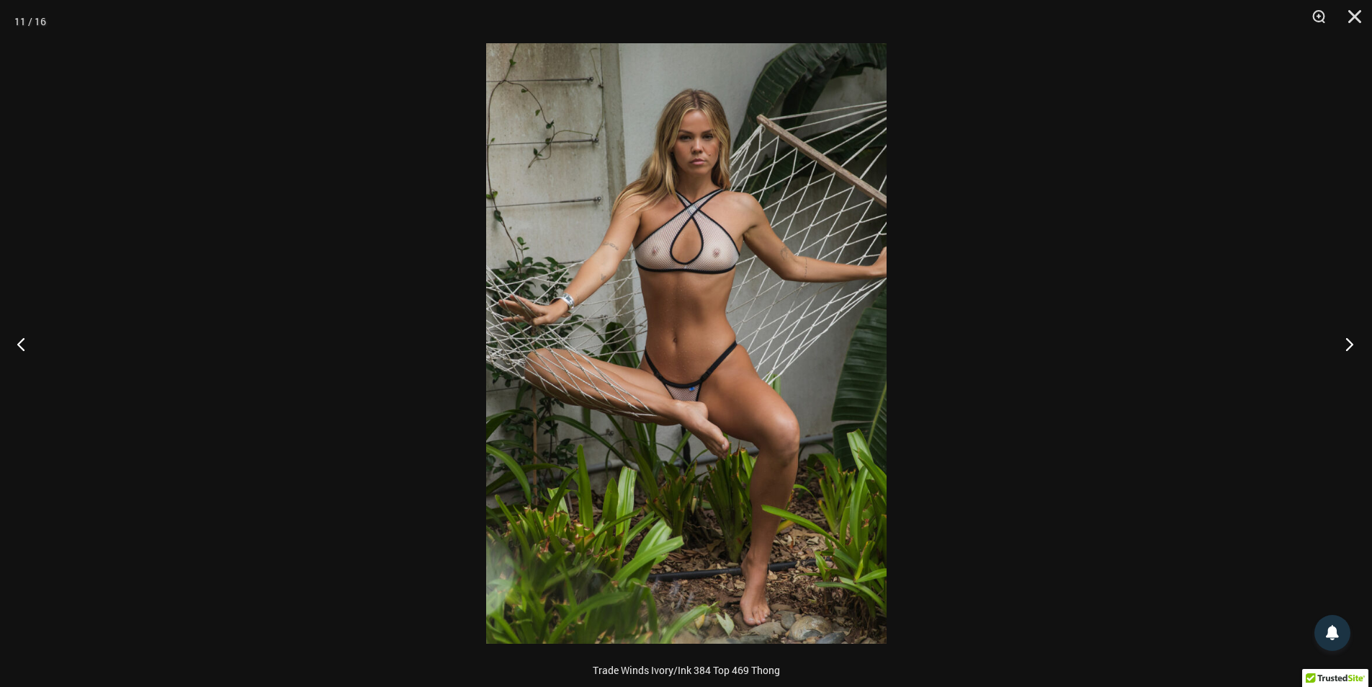
click at [1356, 345] on button "Next" at bounding box center [1345, 344] width 54 height 72
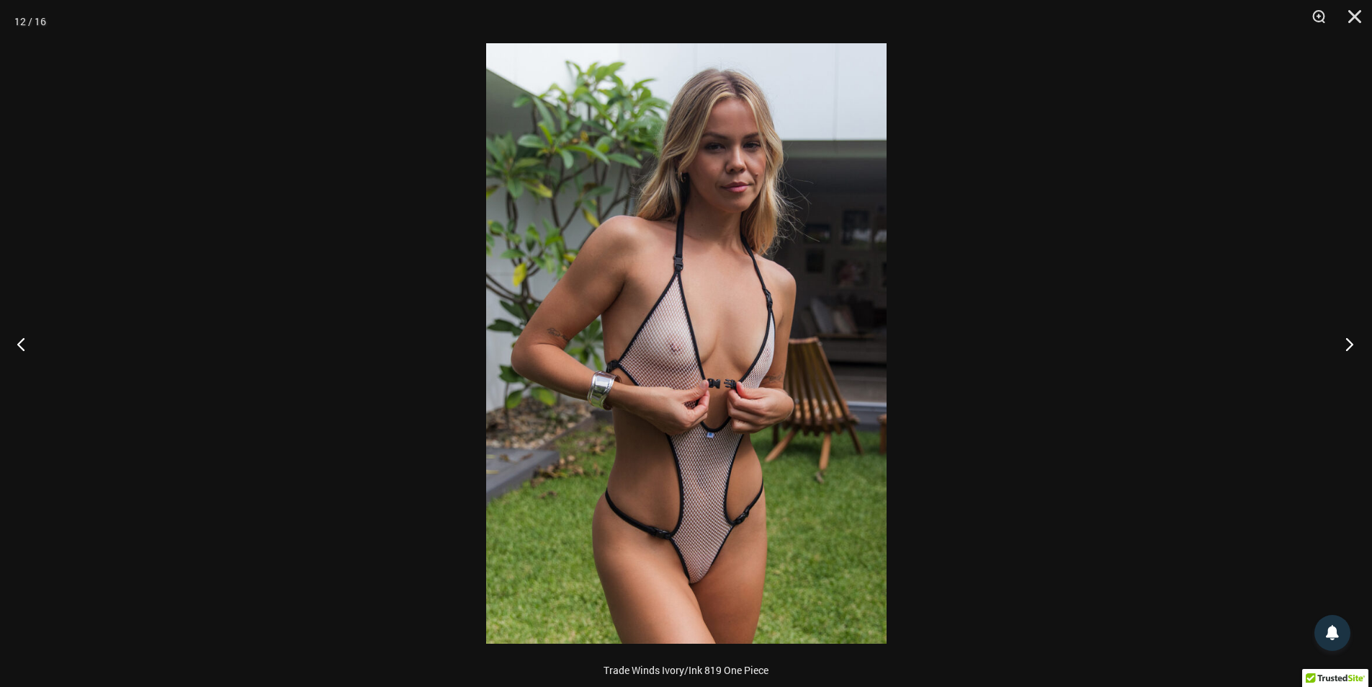
click at [1356, 345] on button "Next" at bounding box center [1345, 344] width 54 height 72
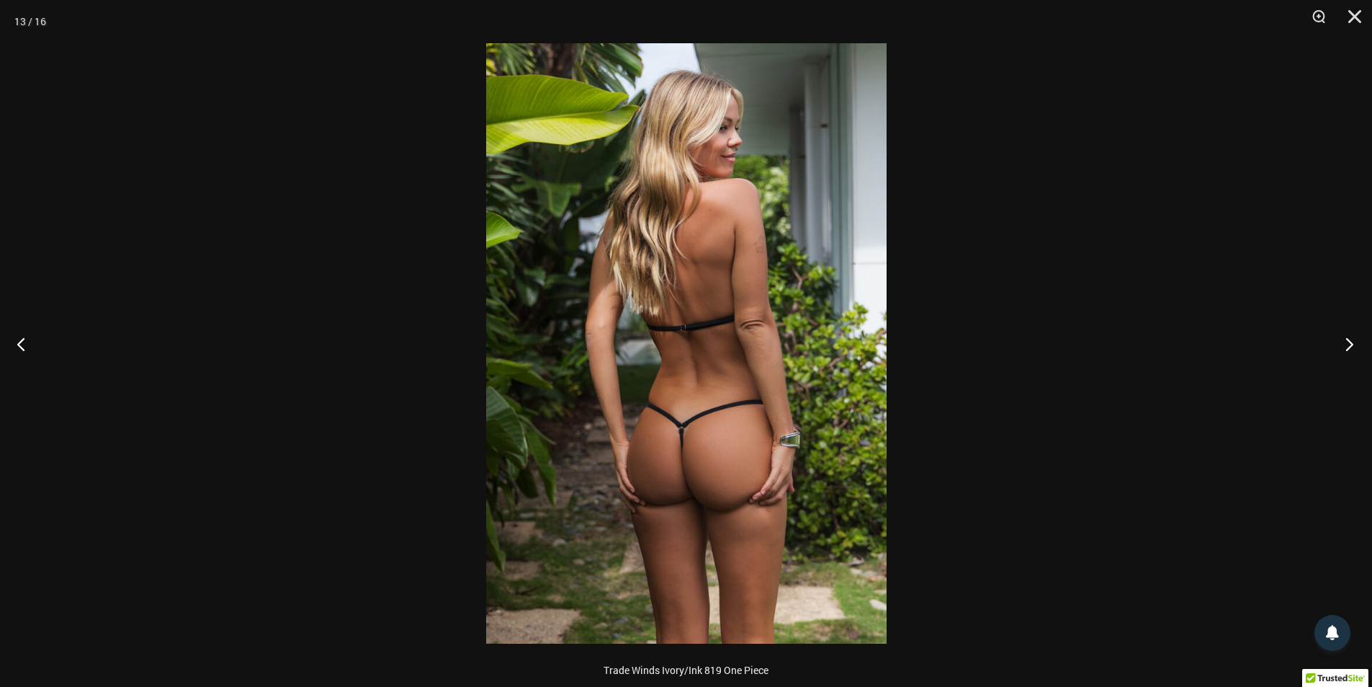
click at [1356, 345] on button "Next" at bounding box center [1345, 344] width 54 height 72
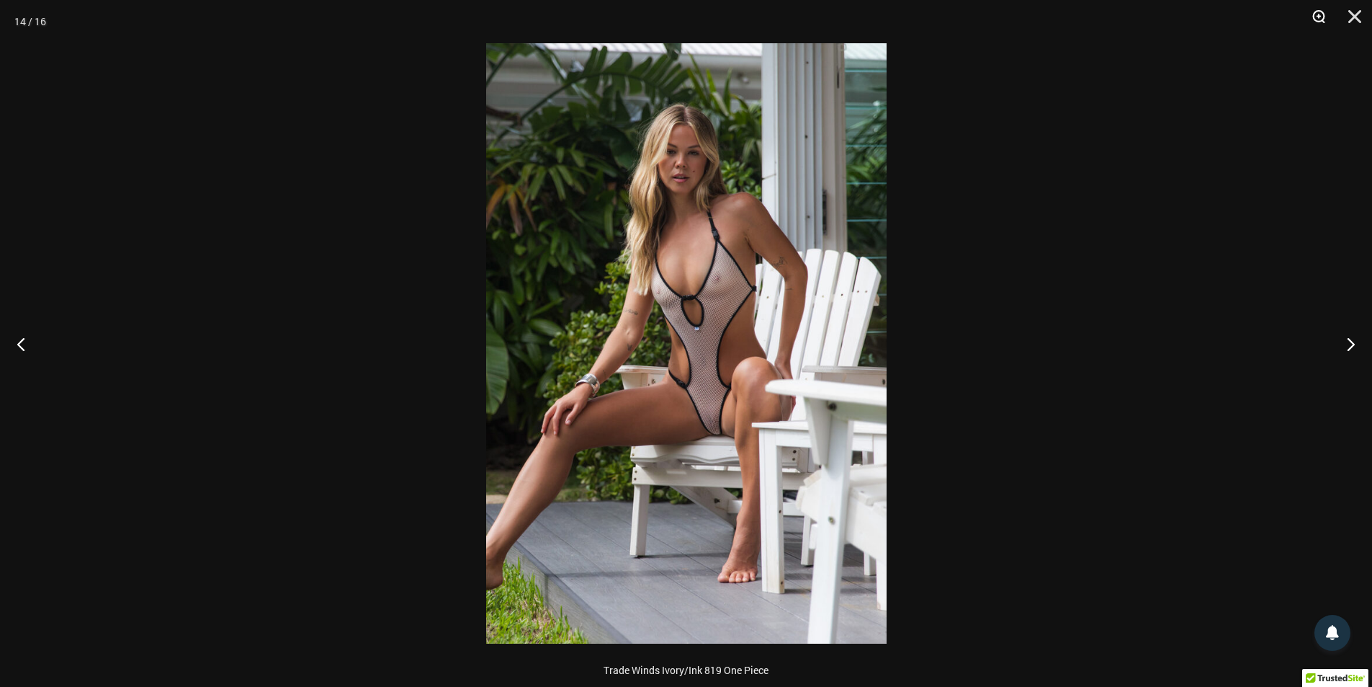
click at [1315, 15] on button "Zoom" at bounding box center [1314, 21] width 36 height 43
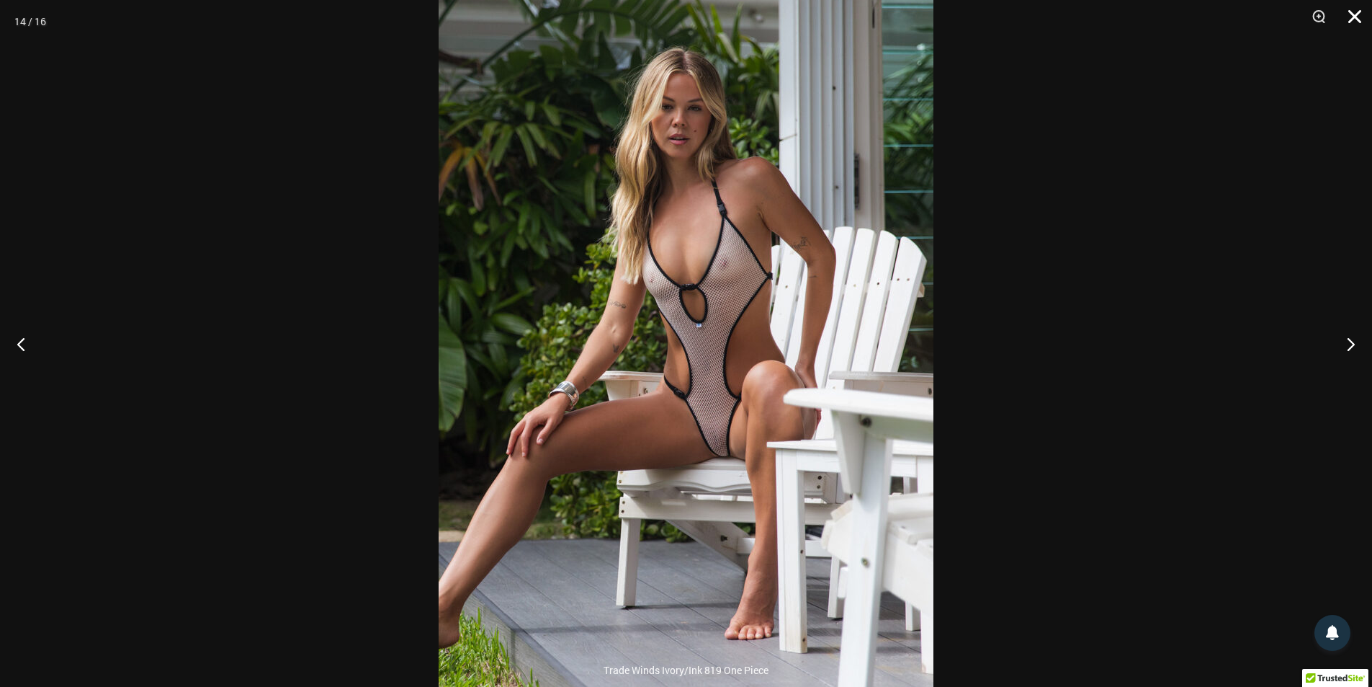
click at [1349, 23] on button "Close" at bounding box center [1350, 21] width 36 height 43
